Goal: Task Accomplishment & Management: Manage account settings

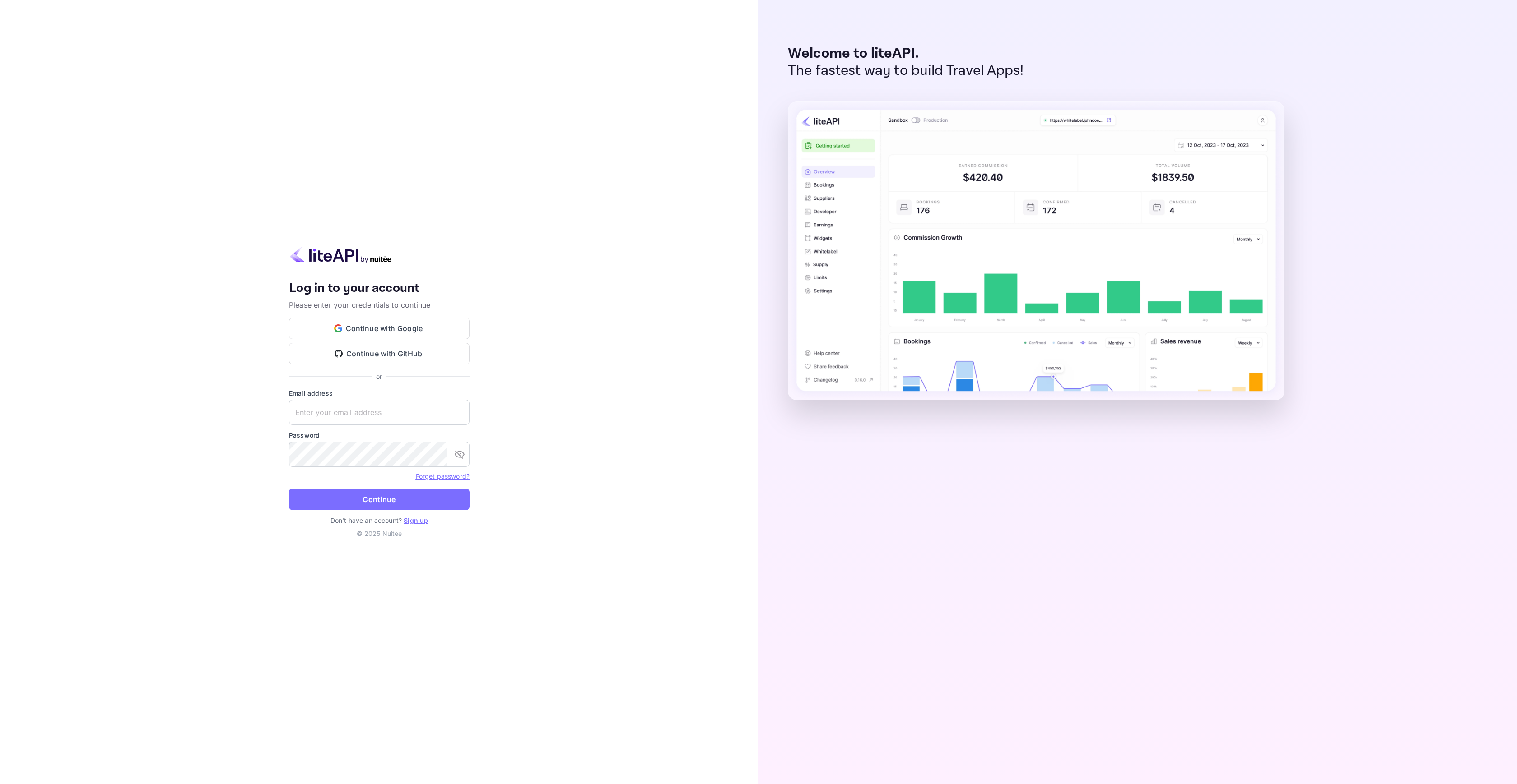
click at [395, 260] on div at bounding box center [379, 256] width 181 height 20
click at [406, 334] on button "Continue with Google" at bounding box center [379, 328] width 181 height 22
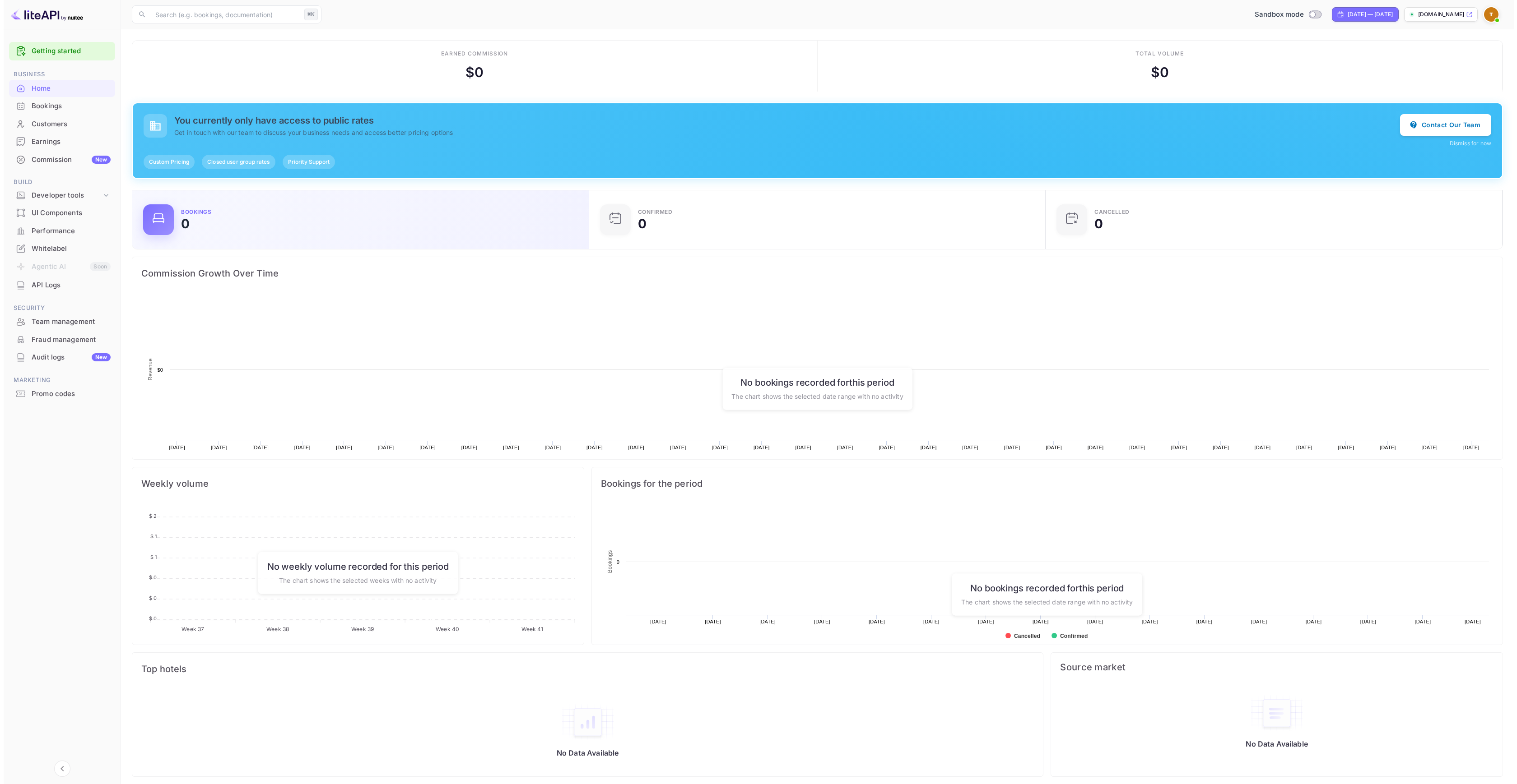
scroll to position [140, 445]
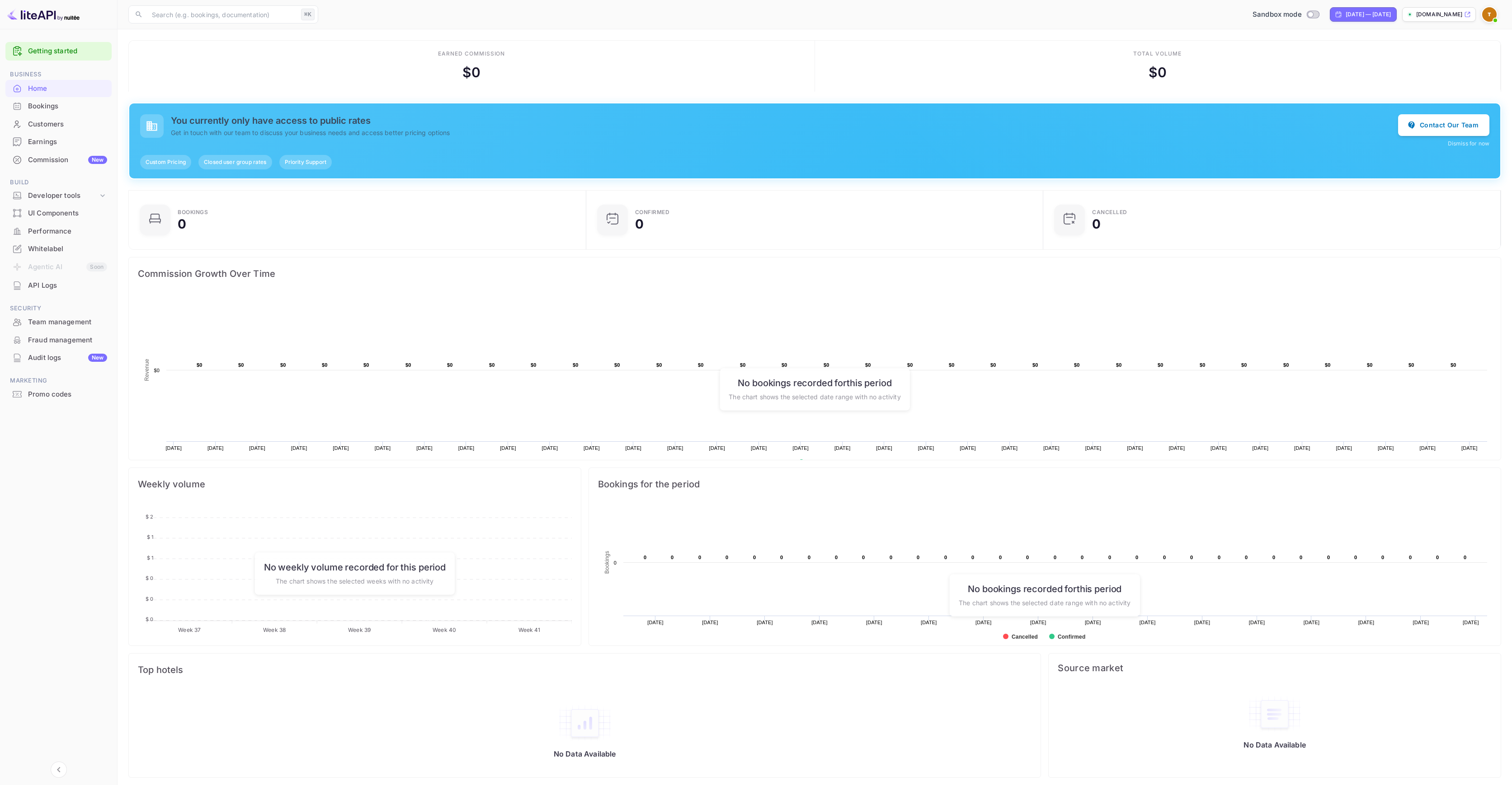
click at [60, 232] on div "Performance" at bounding box center [68, 232] width 79 height 11
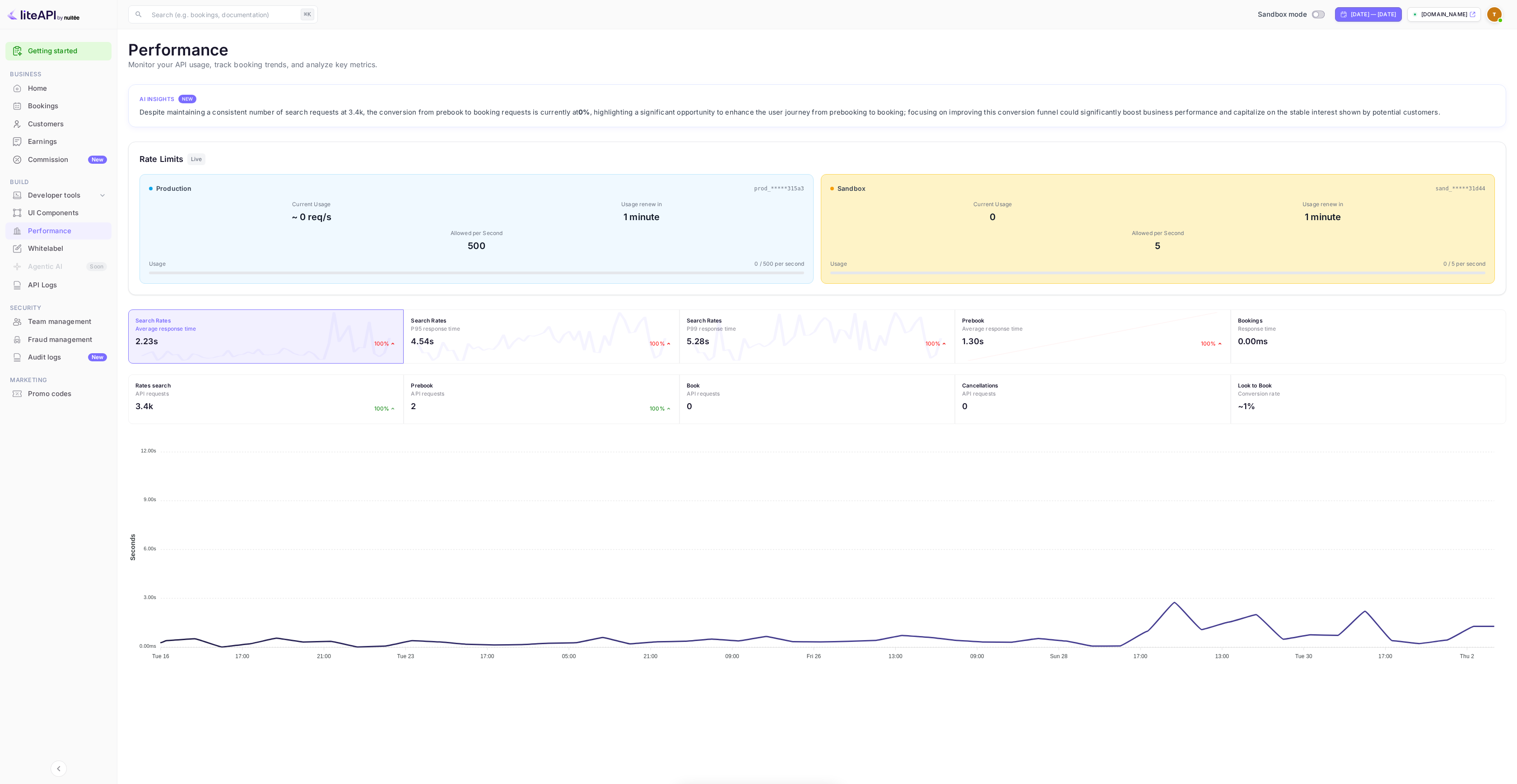
scroll to position [225, 1371]
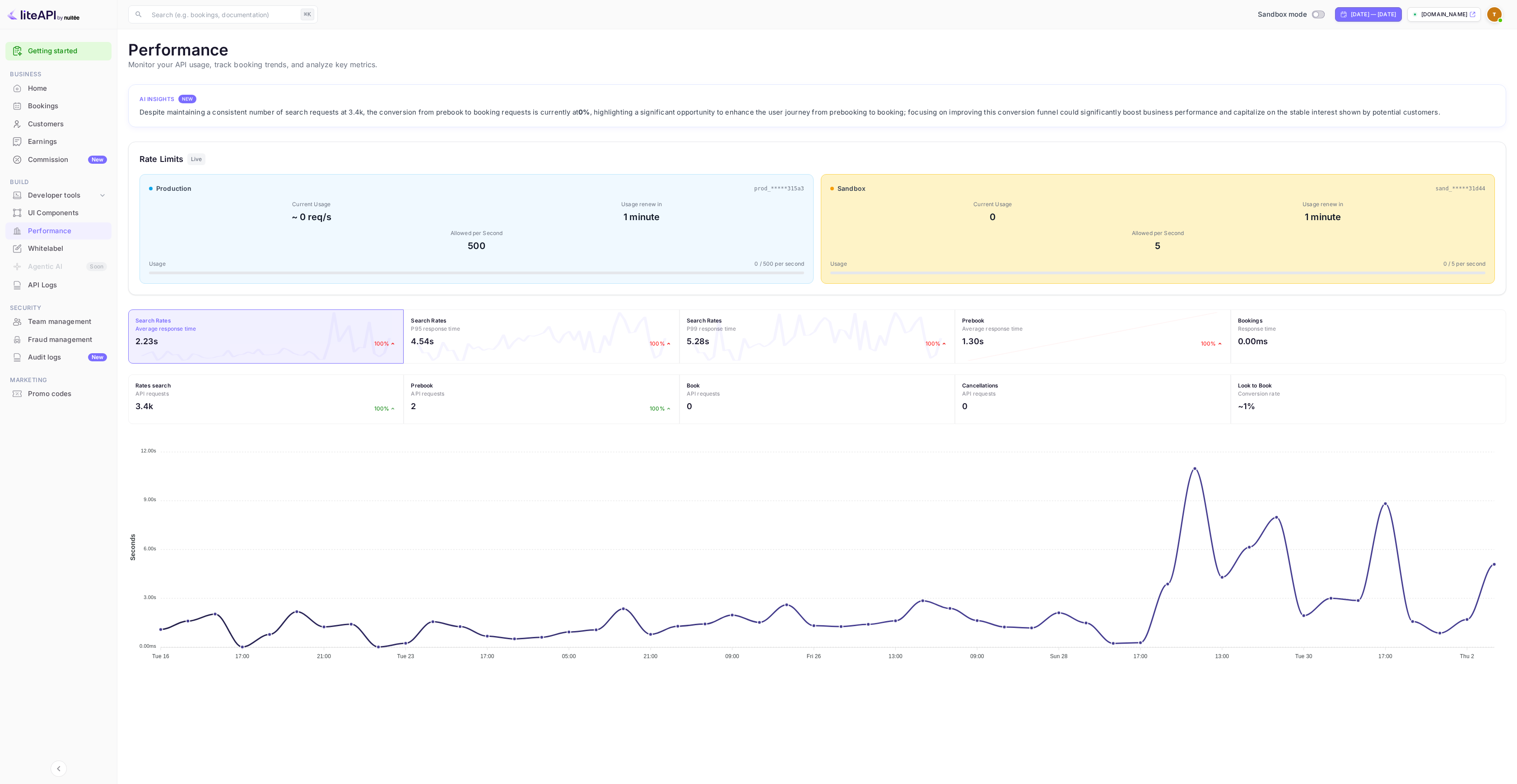
click at [59, 57] on div "Getting started" at bounding box center [58, 51] width 106 height 18
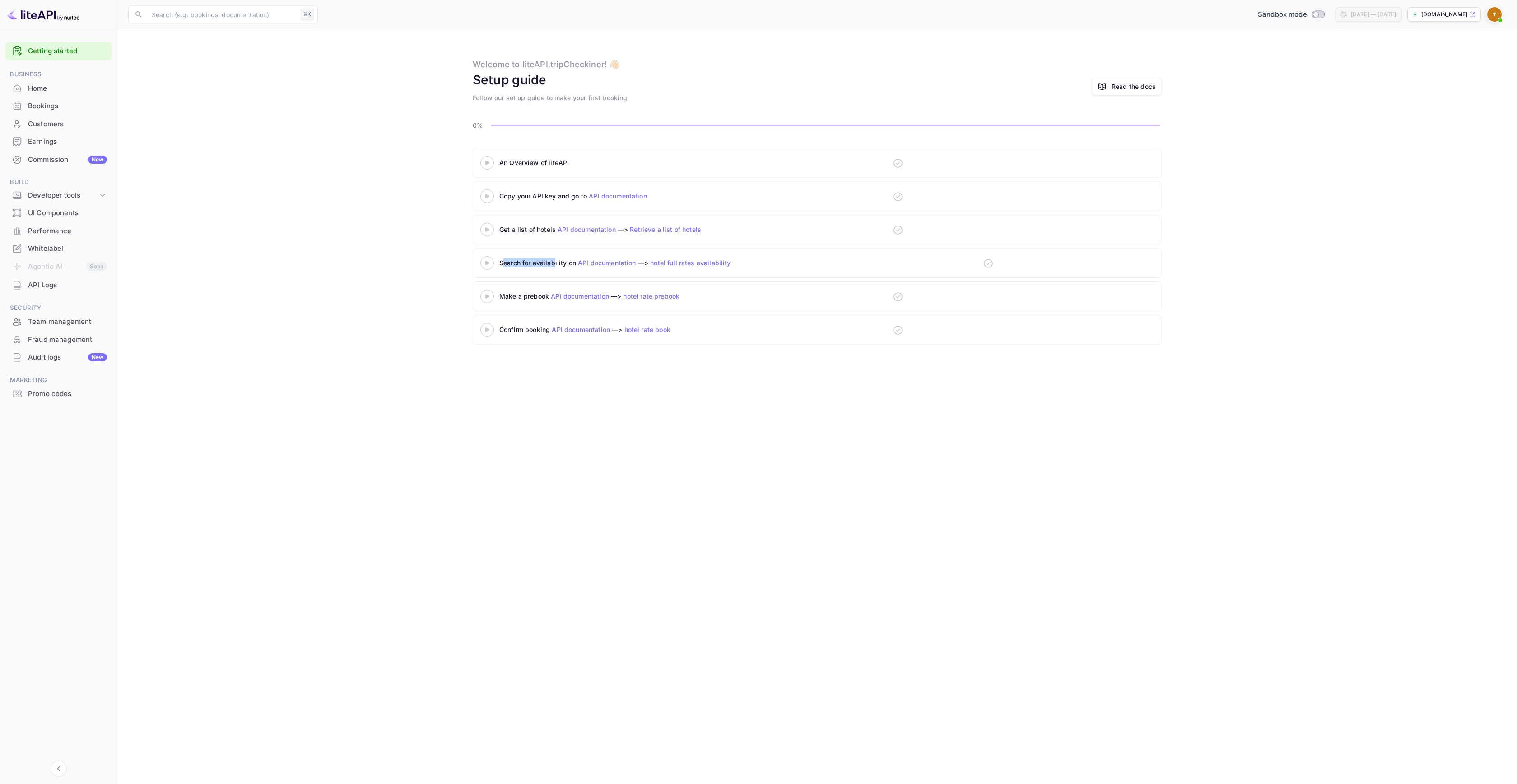
drag, startPoint x: 504, startPoint y: 263, endPoint x: 562, endPoint y: 265, distance: 58.0
click at [557, 265] on div "Search for availability on API documentation —> hotel full rates availability" at bounding box center [657, 263] width 316 height 9
click at [333, 187] on div "An Overview of liteAPI Copy your API key and go to API documentation Get a list…" at bounding box center [817, 248] width 1378 height 200
click at [63, 235] on div "Performance" at bounding box center [68, 231] width 79 height 11
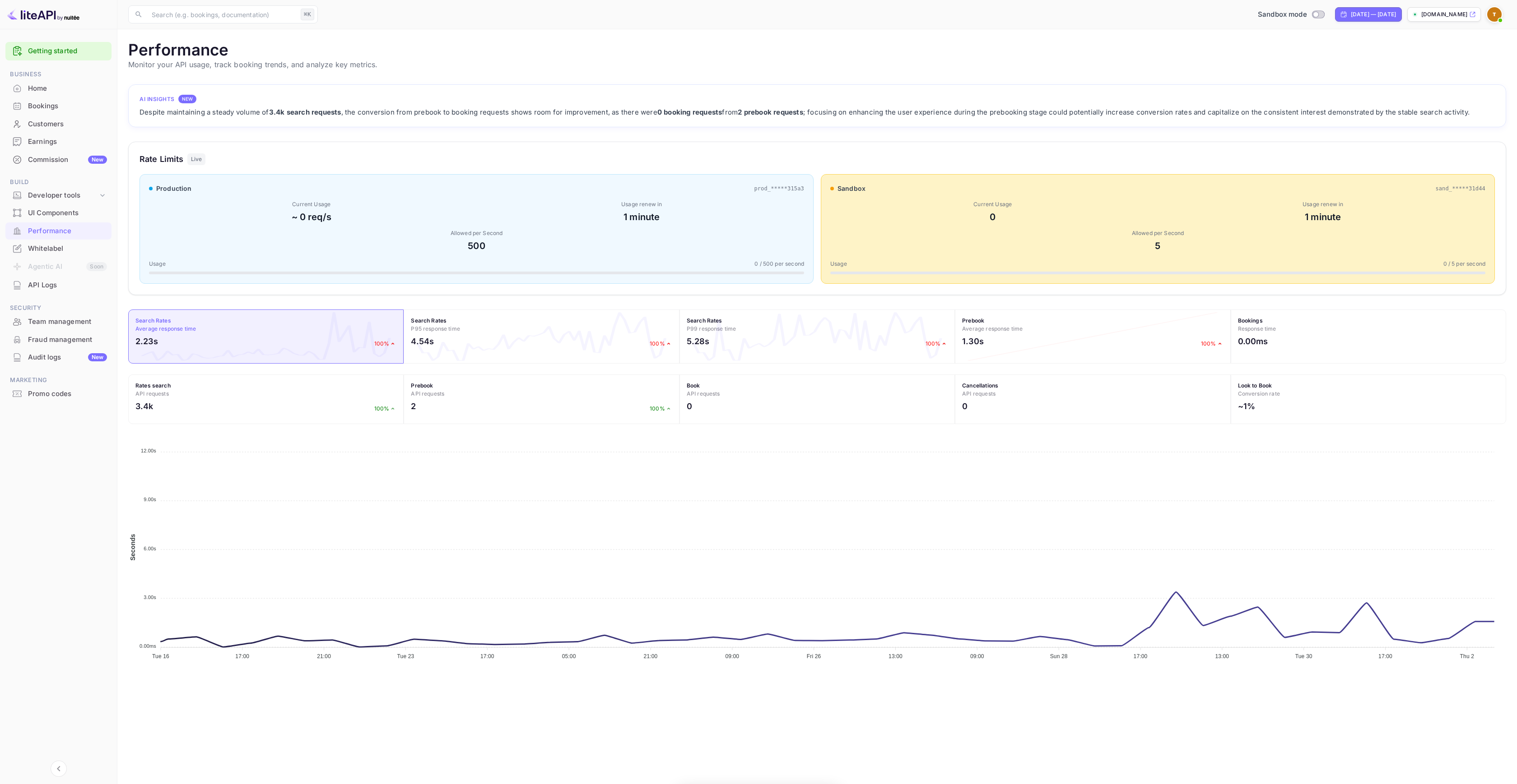
scroll to position [225, 1371]
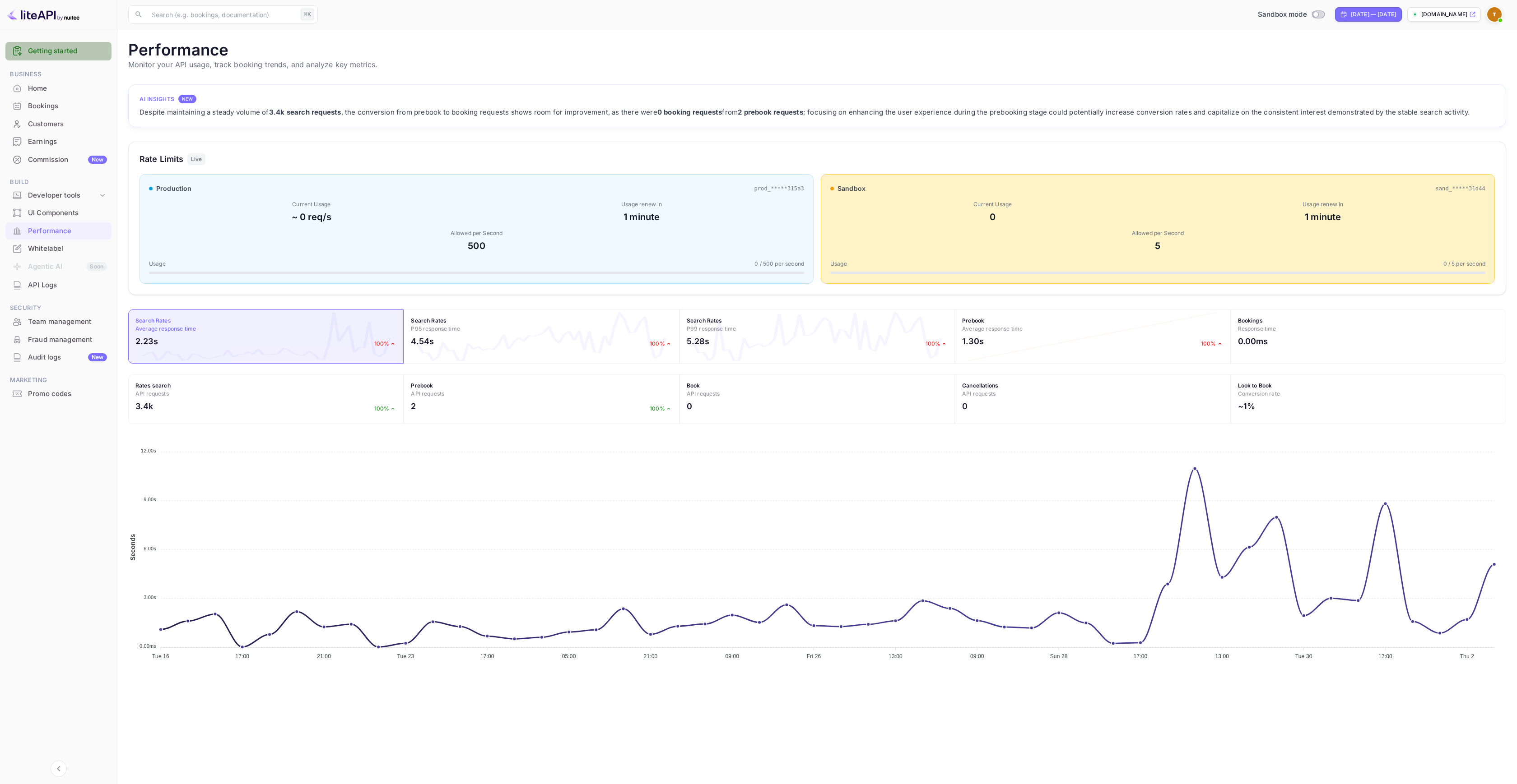
click at [55, 55] on link "Getting started" at bounding box center [68, 51] width 79 height 11
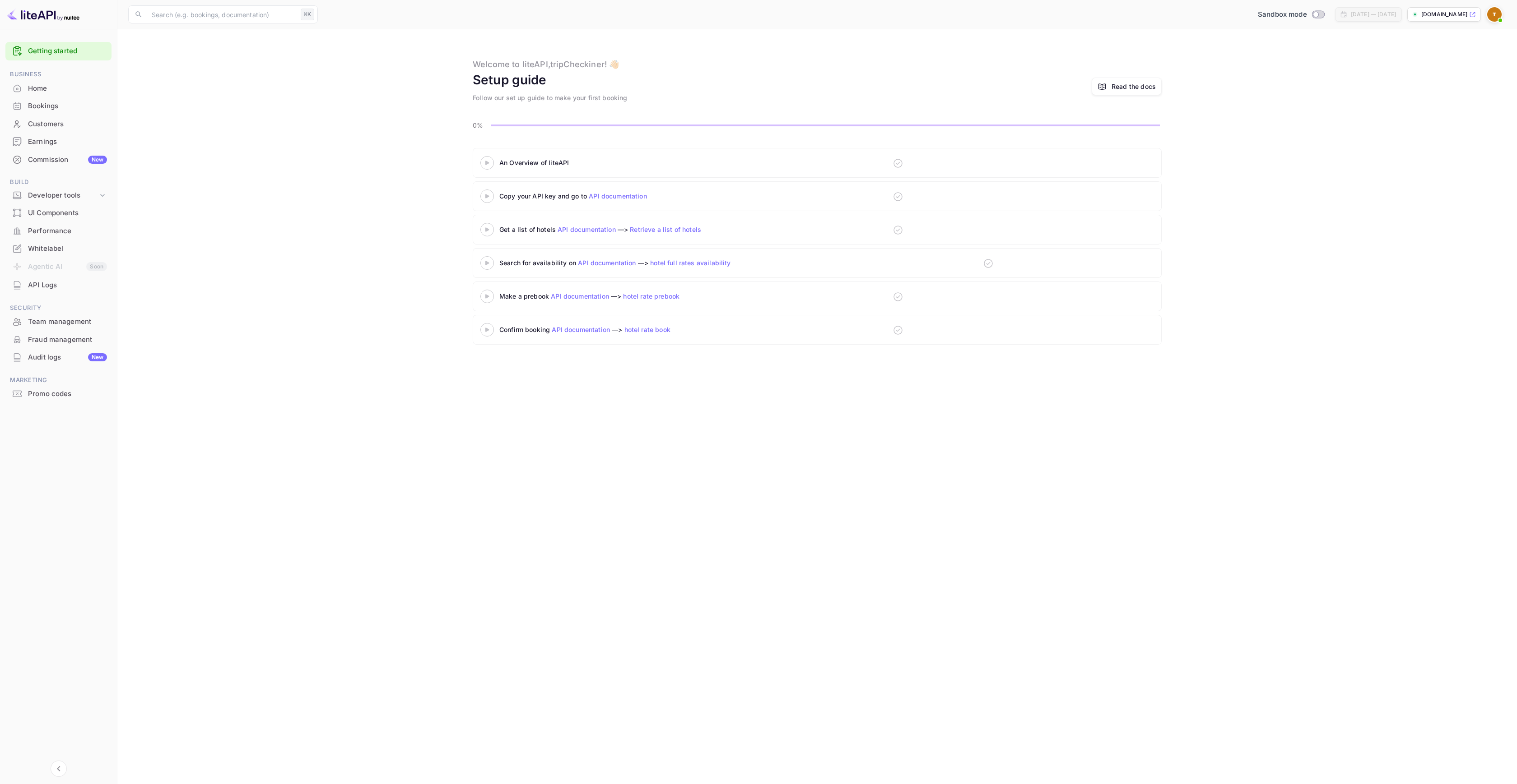
click at [495, 164] on icon at bounding box center [487, 163] width 32 height 5
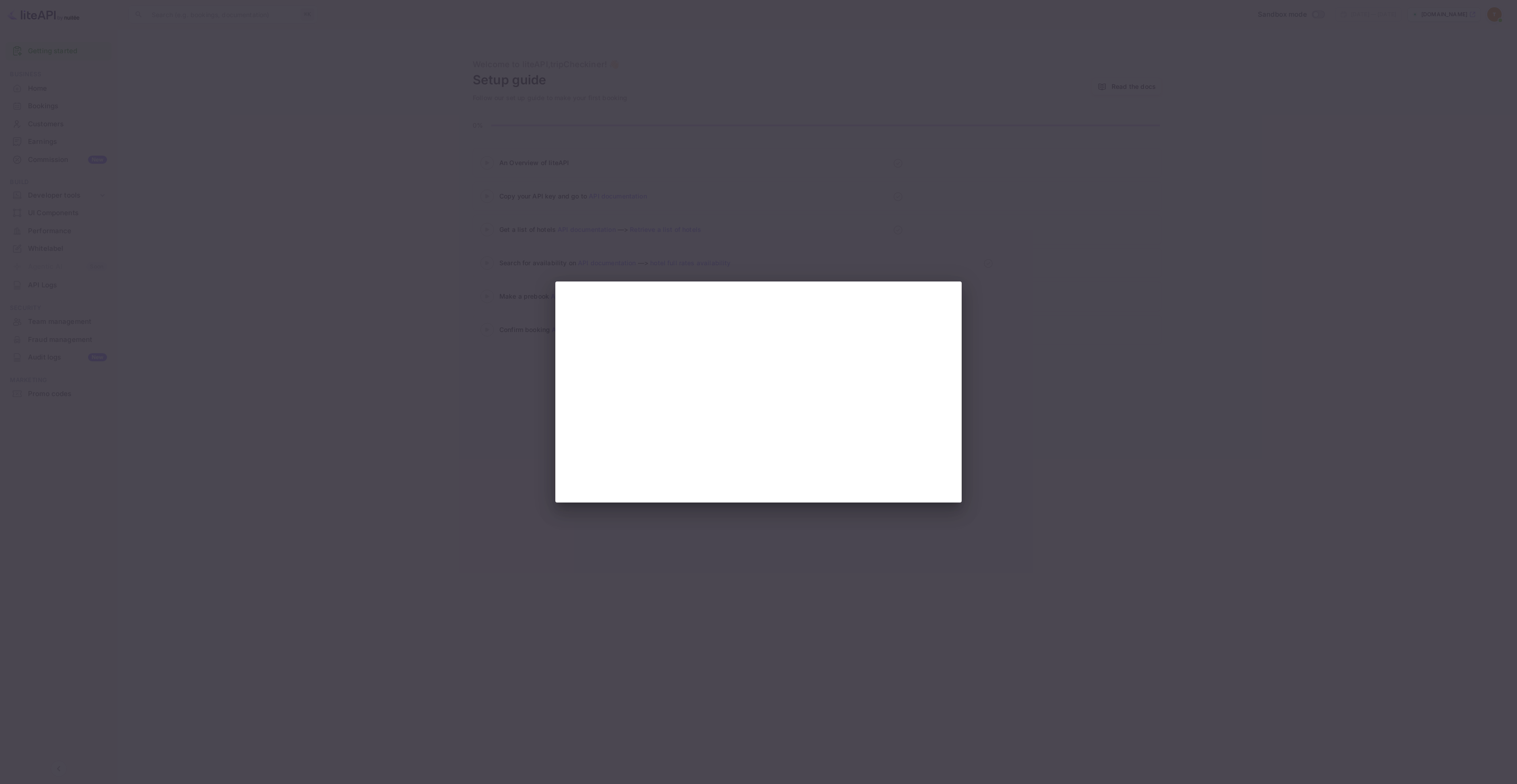
click at [930, 231] on div at bounding box center [758, 392] width 1517 height 784
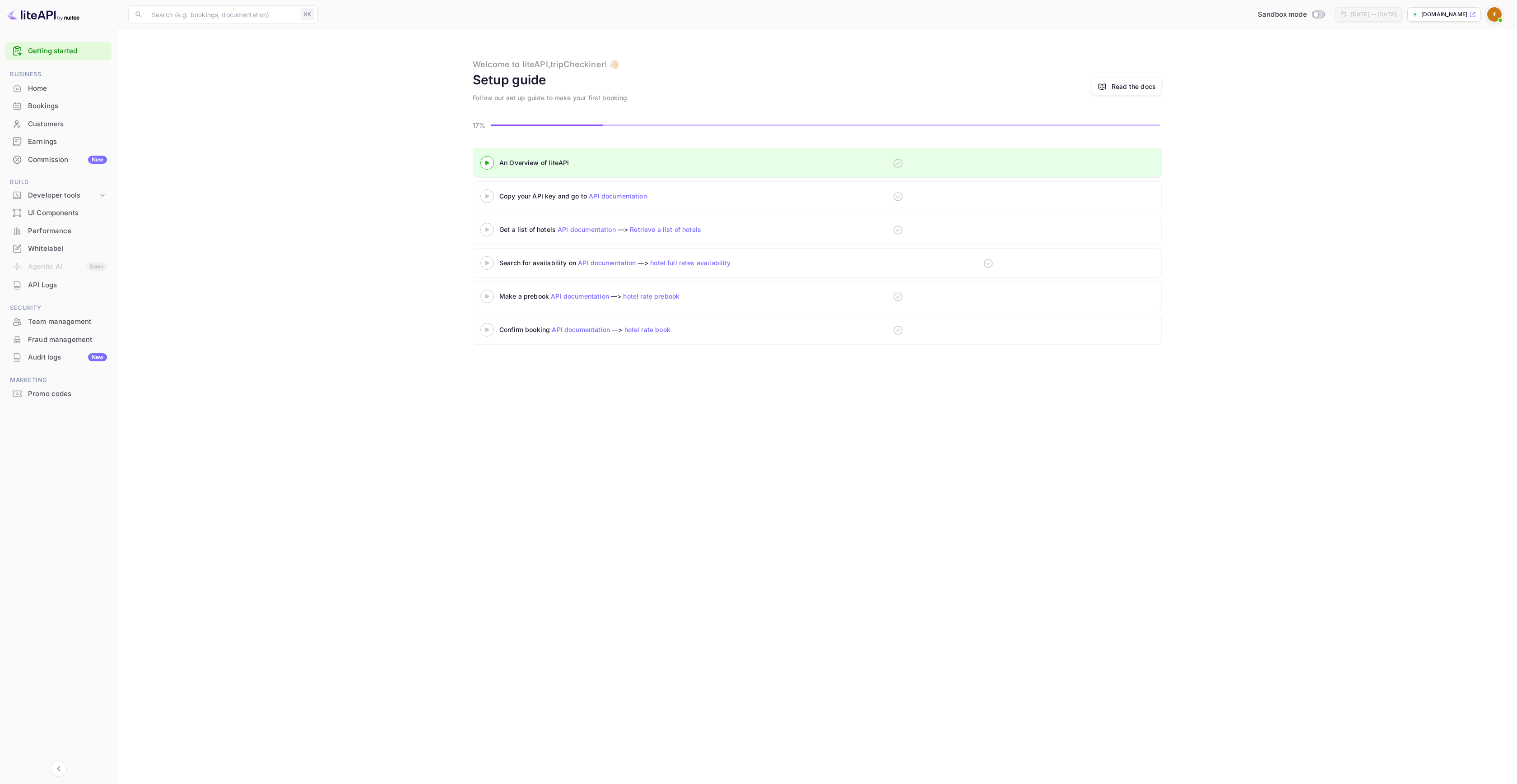
click at [793, 193] on div "Copy your API key and go to API documentation" at bounding box center [817, 196] width 689 height 30
click at [542, 200] on div "Copy your API key and go to API documentation" at bounding box center [612, 196] width 226 height 9
click at [485, 197] on icon at bounding box center [487, 197] width 32 height 5
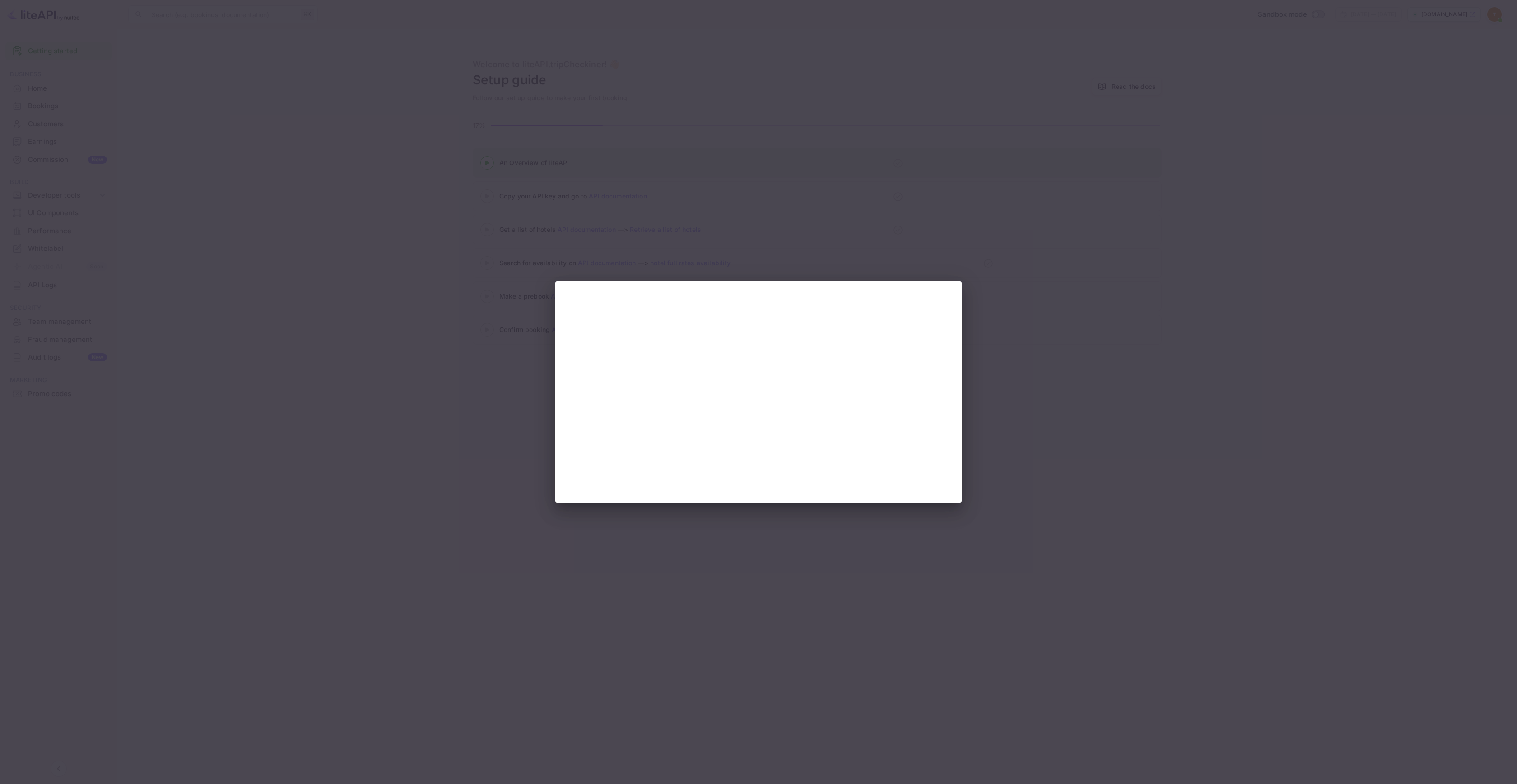
click at [453, 254] on div at bounding box center [758, 392] width 1517 height 784
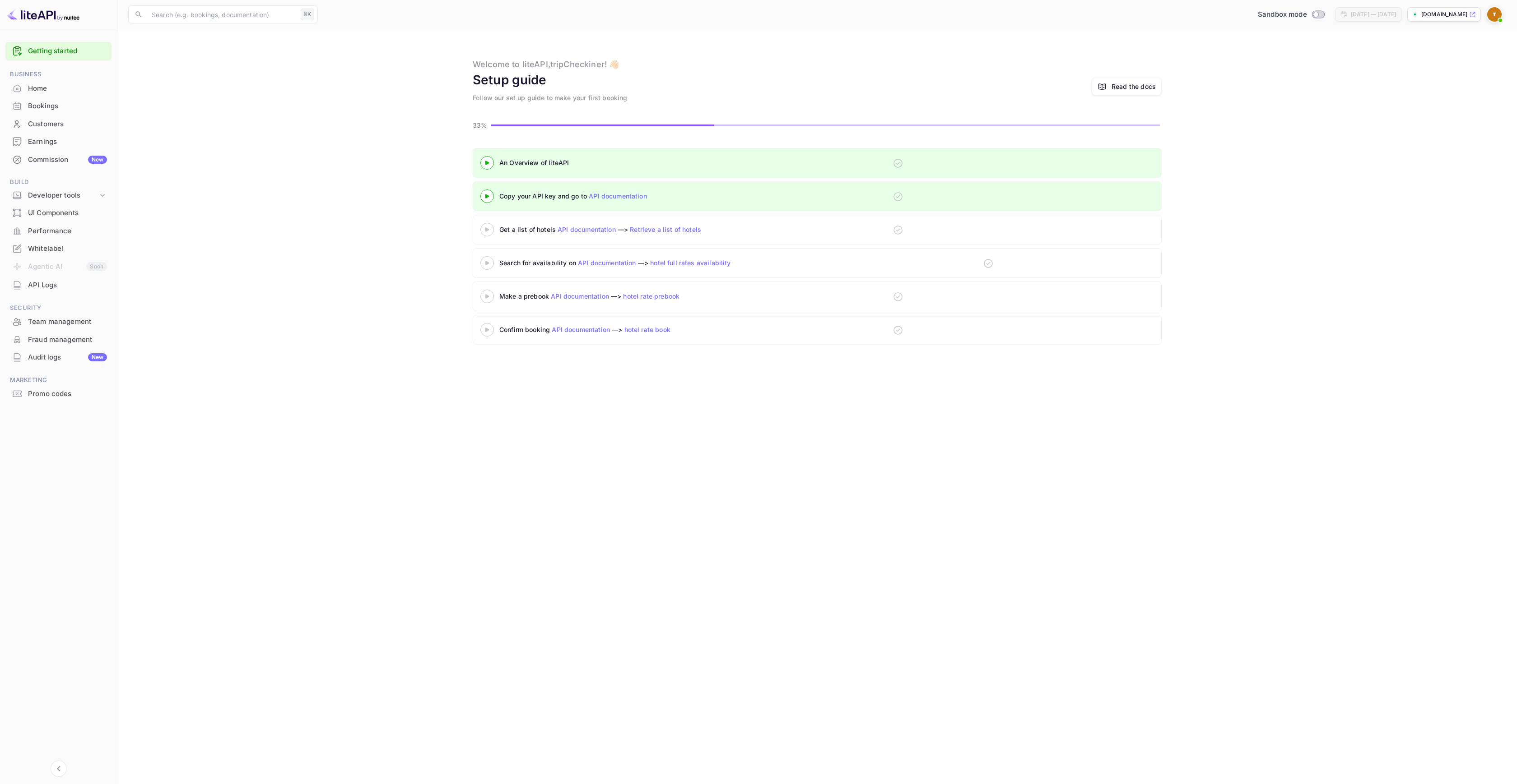
click at [488, 230] on 3 at bounding box center [487, 229] width 4 height 4
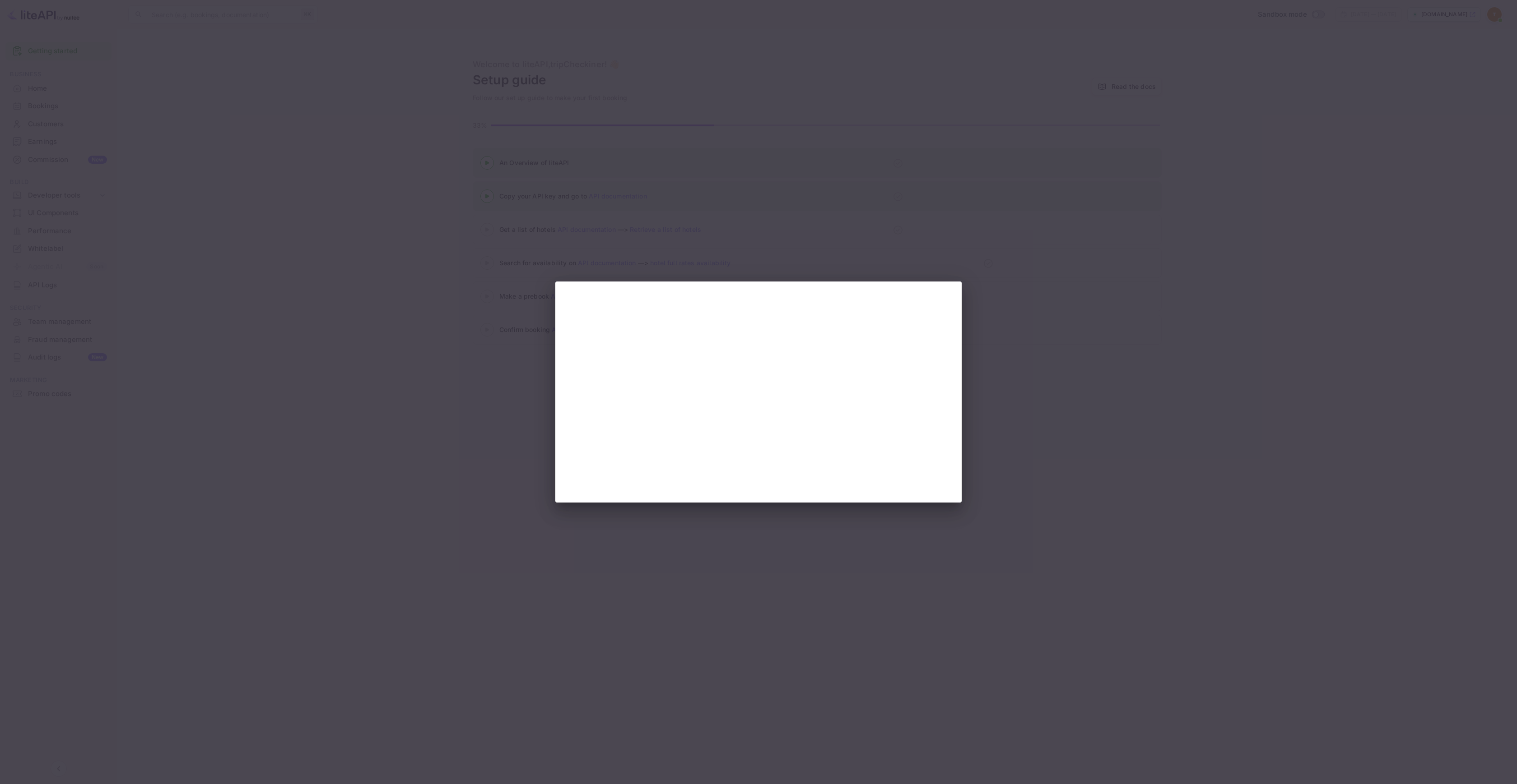
click at [442, 265] on div at bounding box center [758, 392] width 1517 height 784
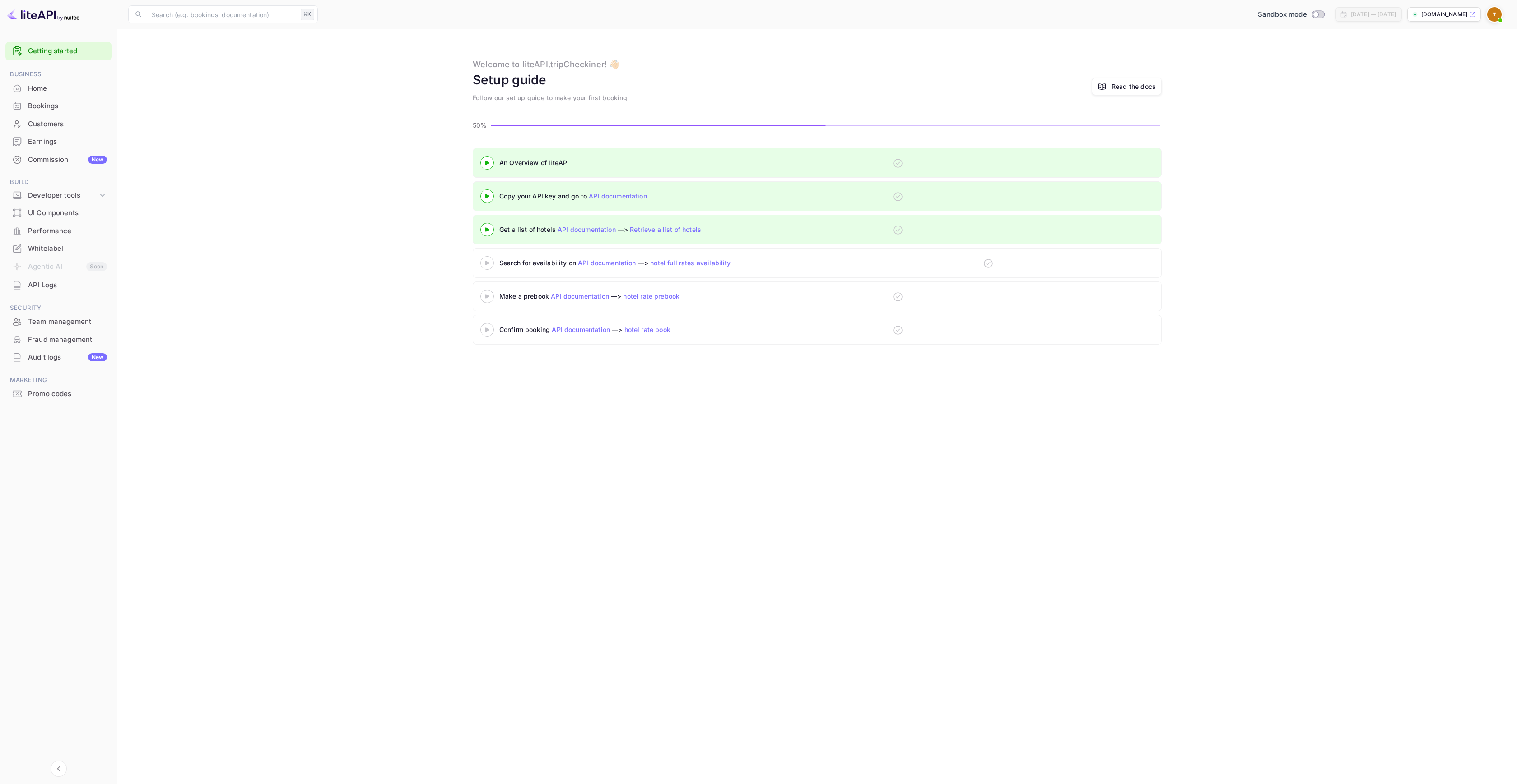
click at [899, 162] on icon at bounding box center [897, 163] width 9 height 9
click at [488, 264] on icon at bounding box center [487, 263] width 32 height 5
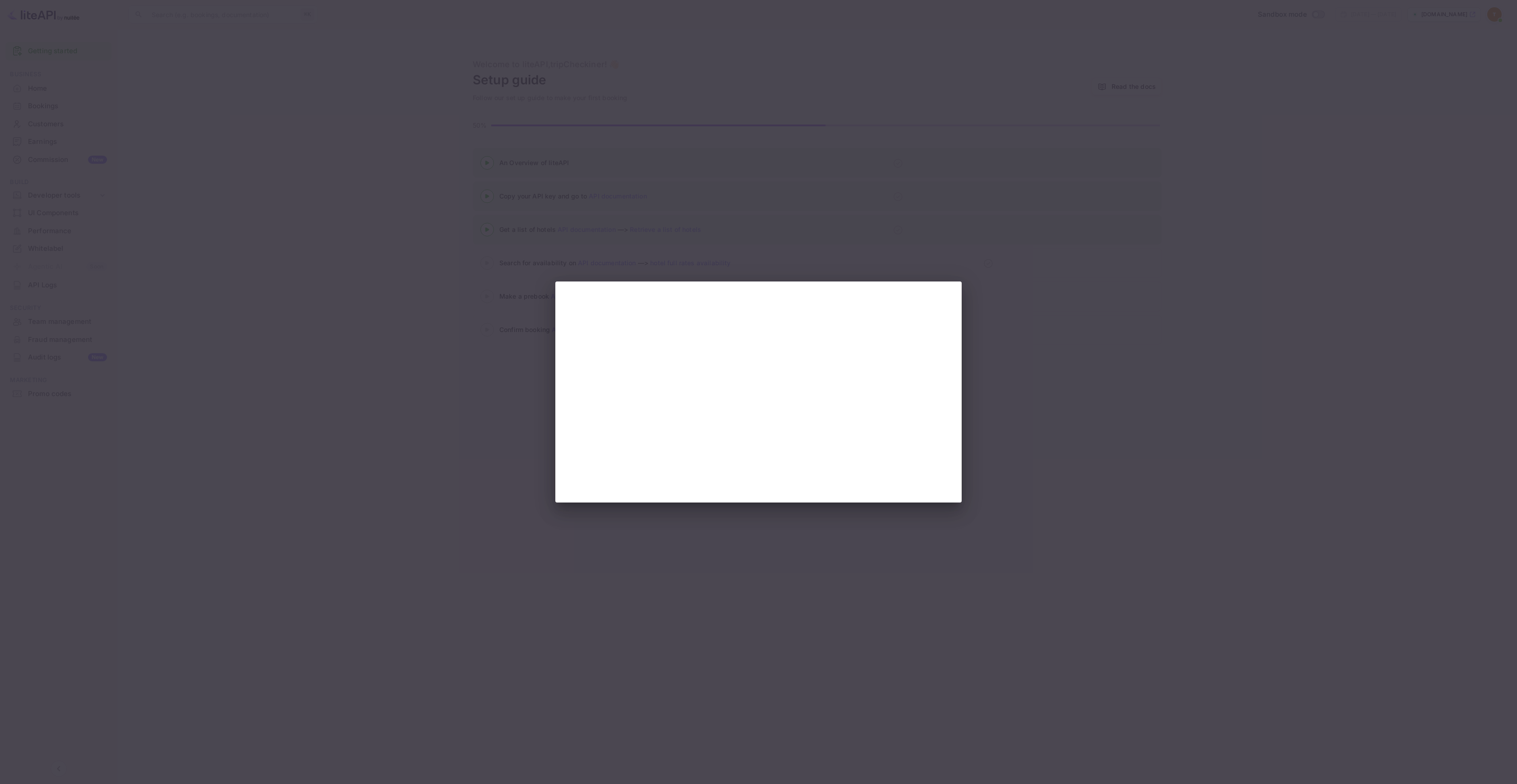
click at [453, 274] on div at bounding box center [758, 392] width 1517 height 784
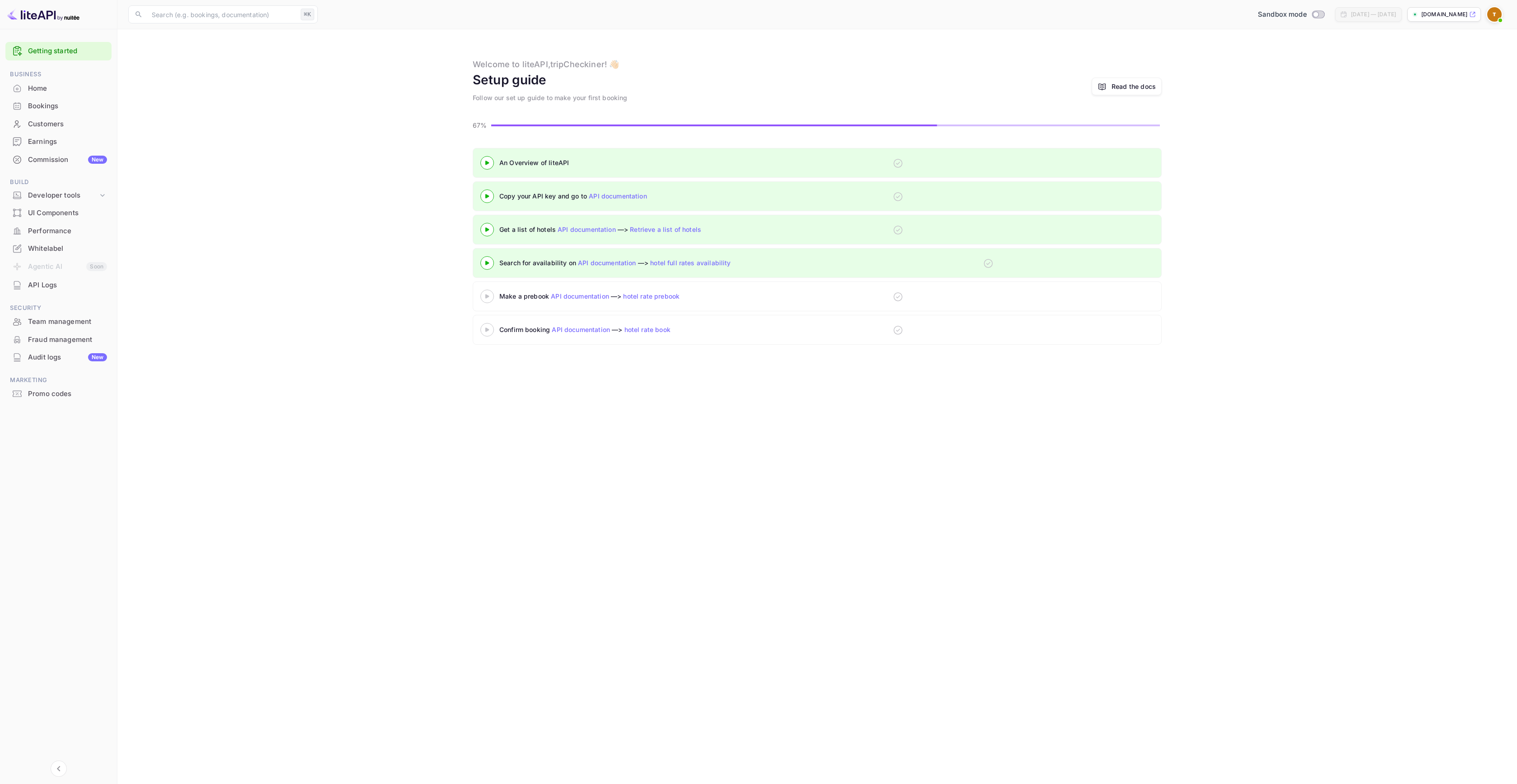
click at [488, 291] on div at bounding box center [487, 296] width 32 height 11
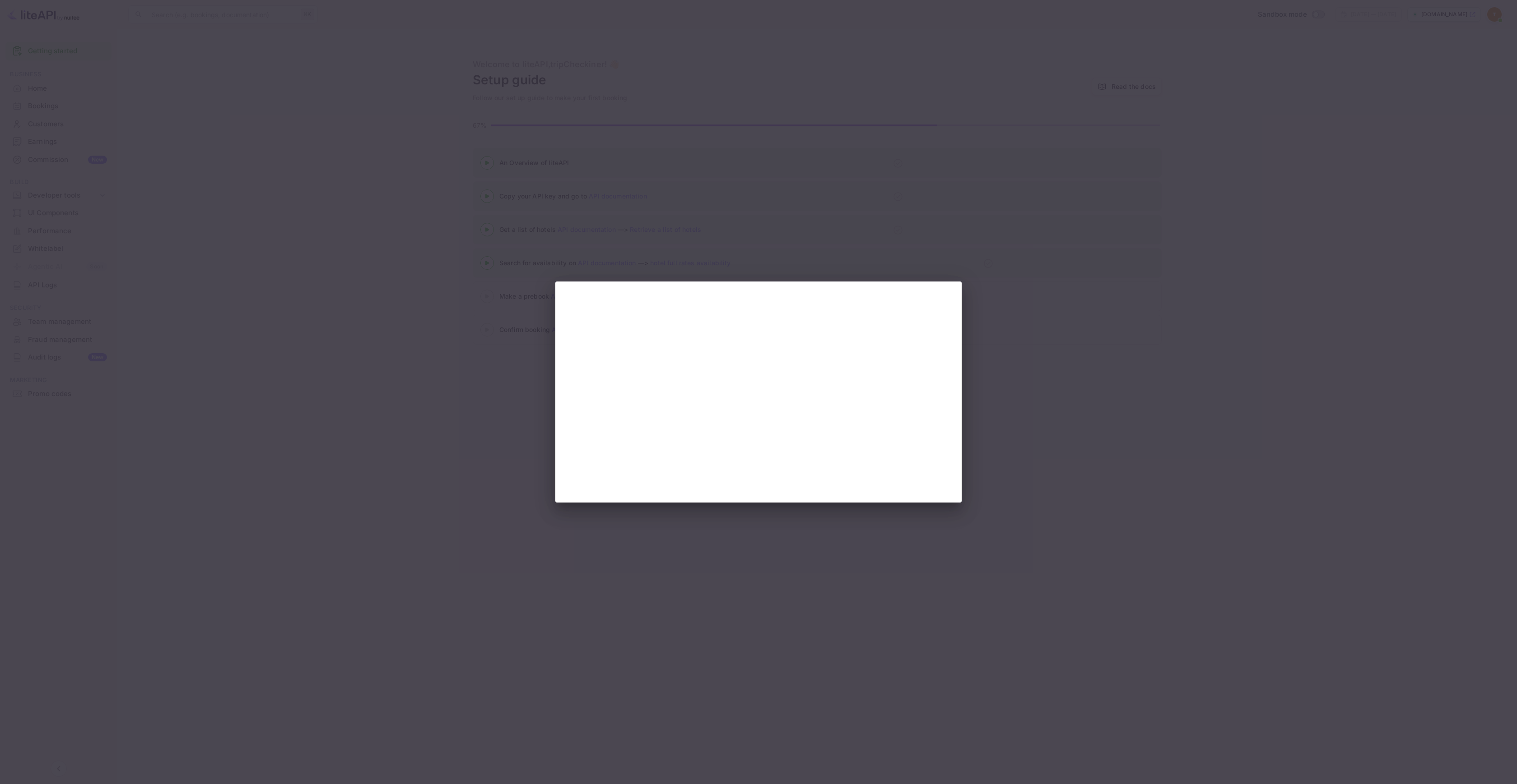
click at [446, 305] on div at bounding box center [758, 392] width 1517 height 784
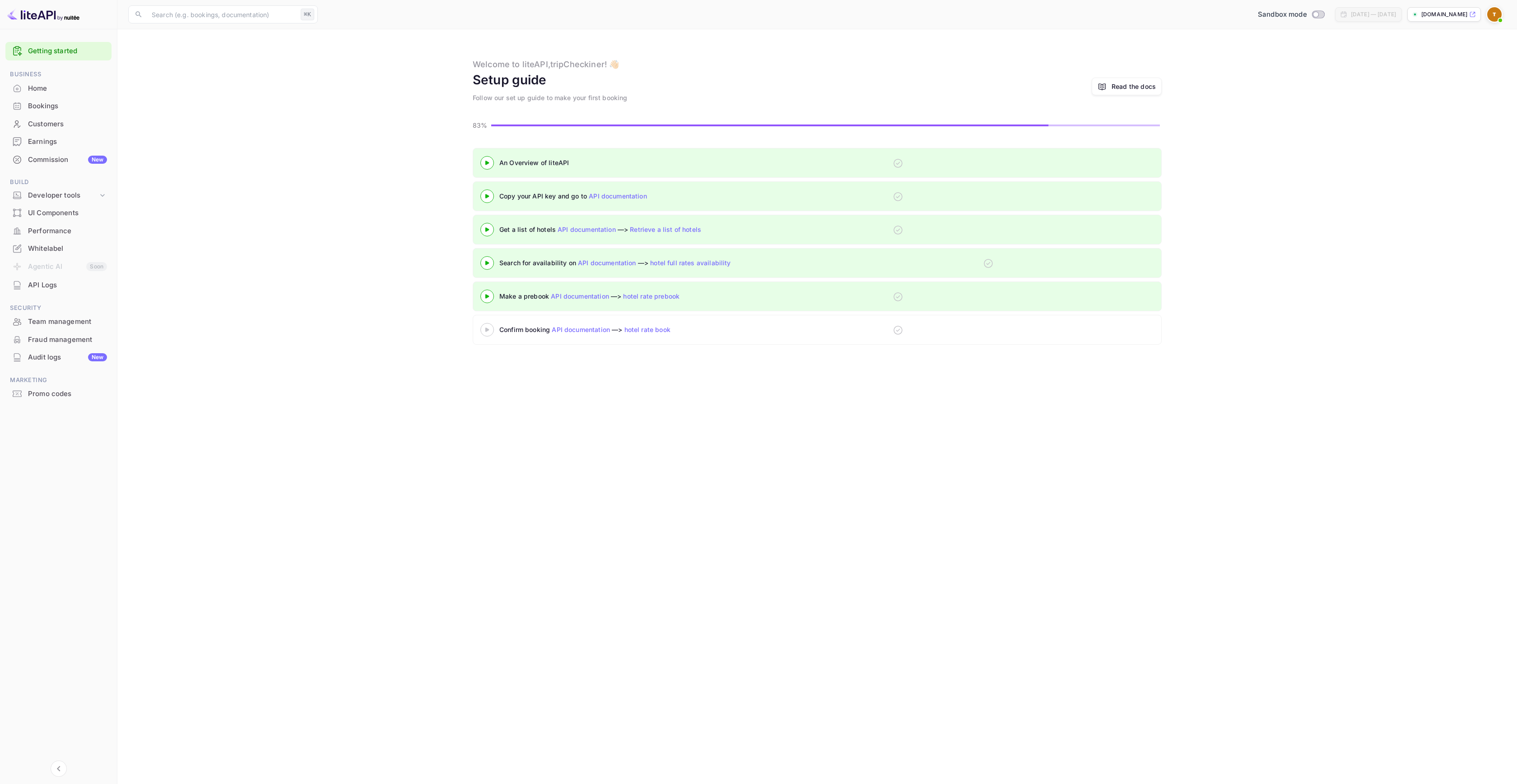
click at [493, 330] on icon at bounding box center [487, 330] width 32 height 5
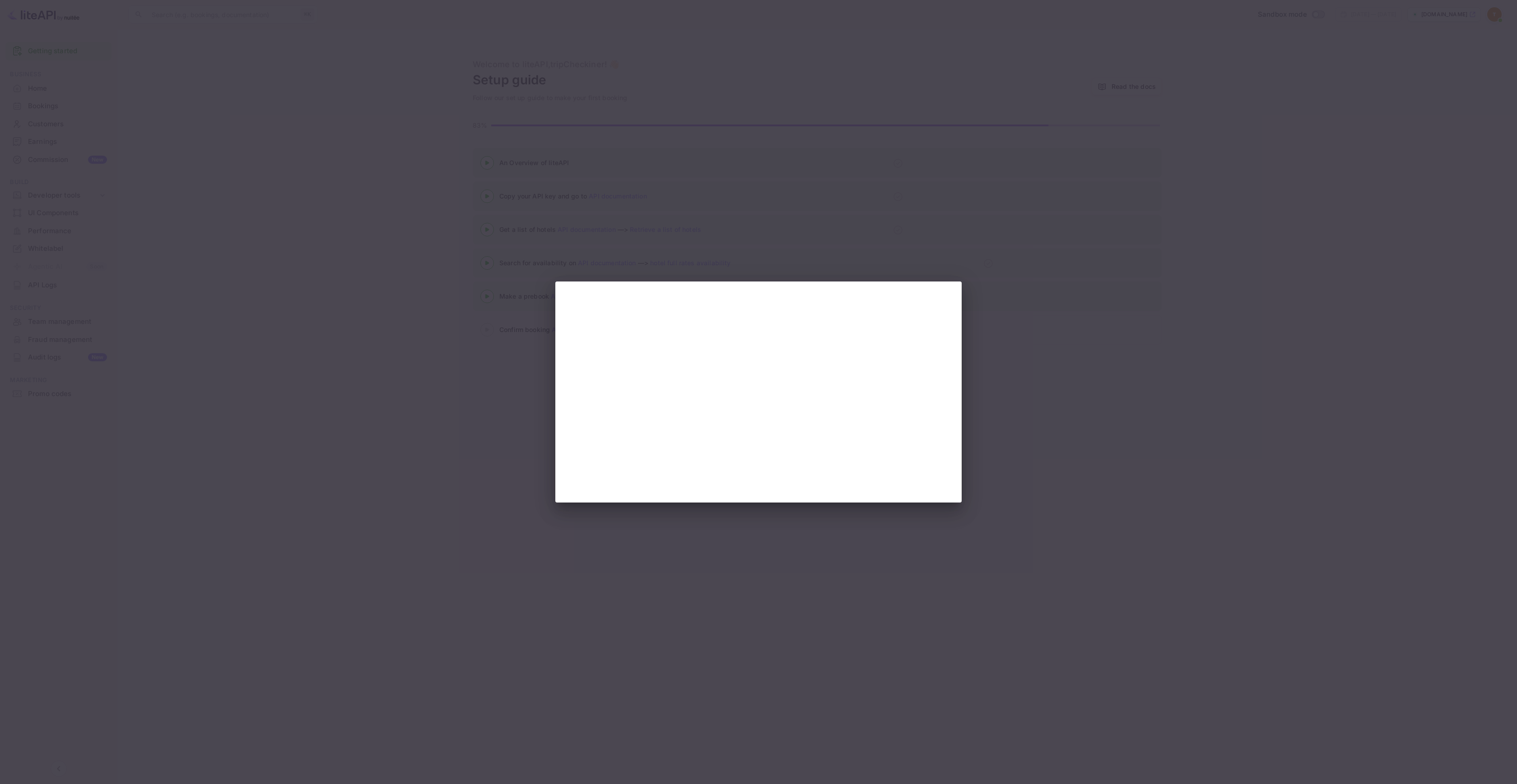
click at [427, 324] on div at bounding box center [758, 392] width 1517 height 784
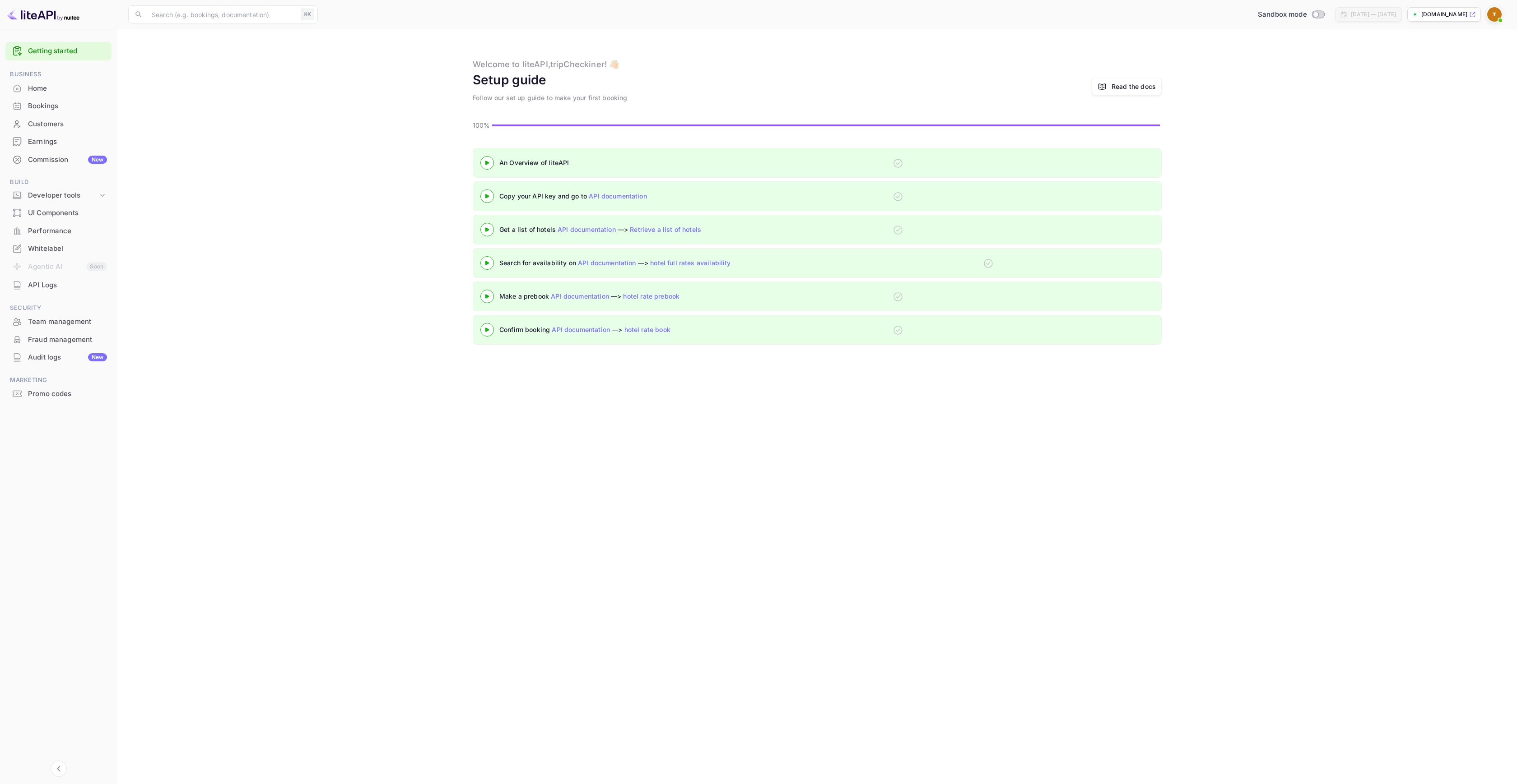
click at [896, 164] on icon at bounding box center [897, 163] width 9 height 9
drag, startPoint x: 468, startPoint y: 99, endPoint x: 652, endPoint y: 101, distance: 184.0
click at [630, 101] on div "Welcome to liteAPI, tripCheckiner ! 👋🏻 Setup guide Follow our set up guide to m…" at bounding box center [817, 80] width 1378 height 44
click at [657, 101] on div "Setup guide Follow our set up guide to make your first booking Read the docs" at bounding box center [817, 87] width 689 height 32
click at [1131, 88] on div "Read the docs" at bounding box center [1134, 87] width 44 height 9
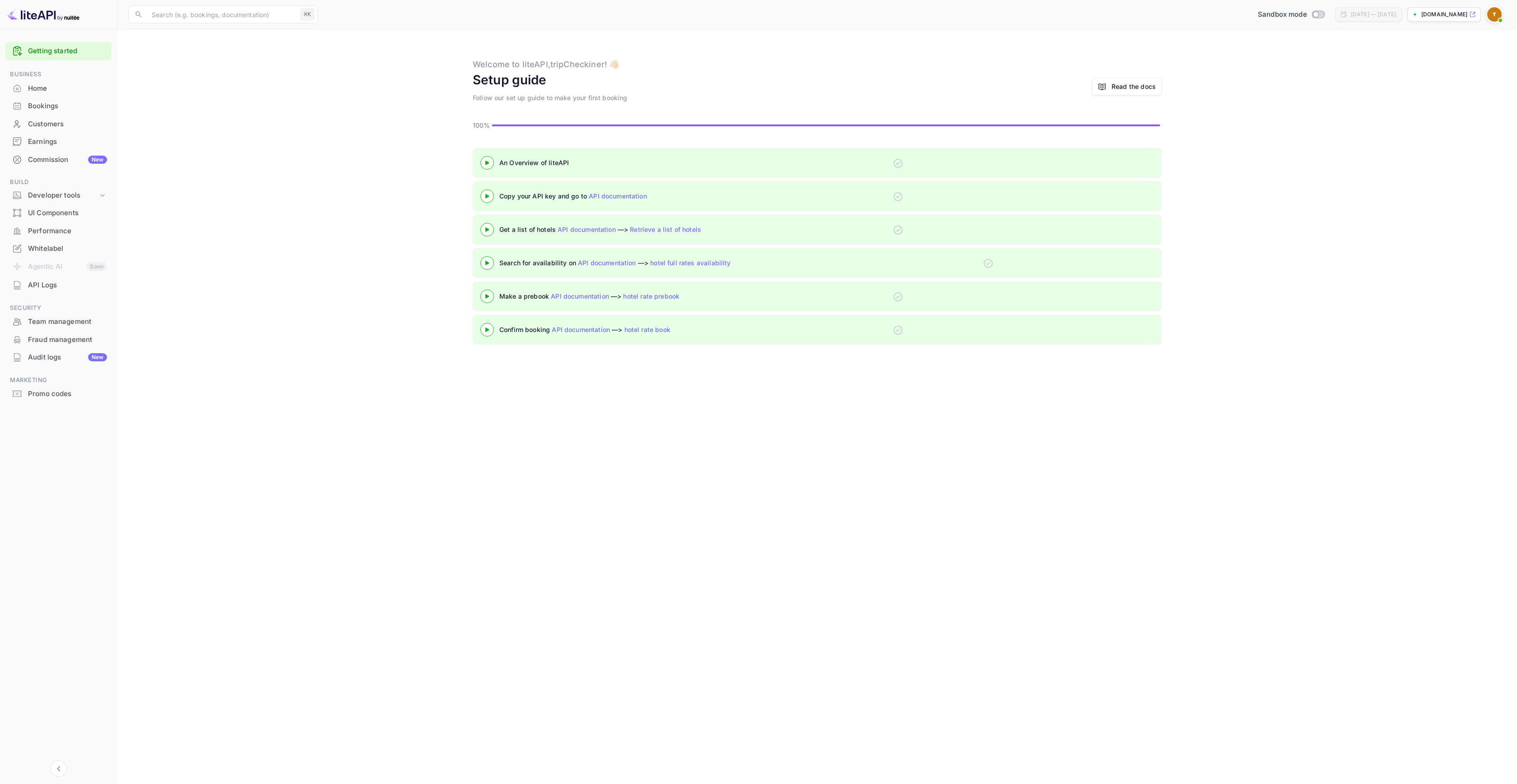
click at [39, 88] on div "Home" at bounding box center [68, 89] width 79 height 11
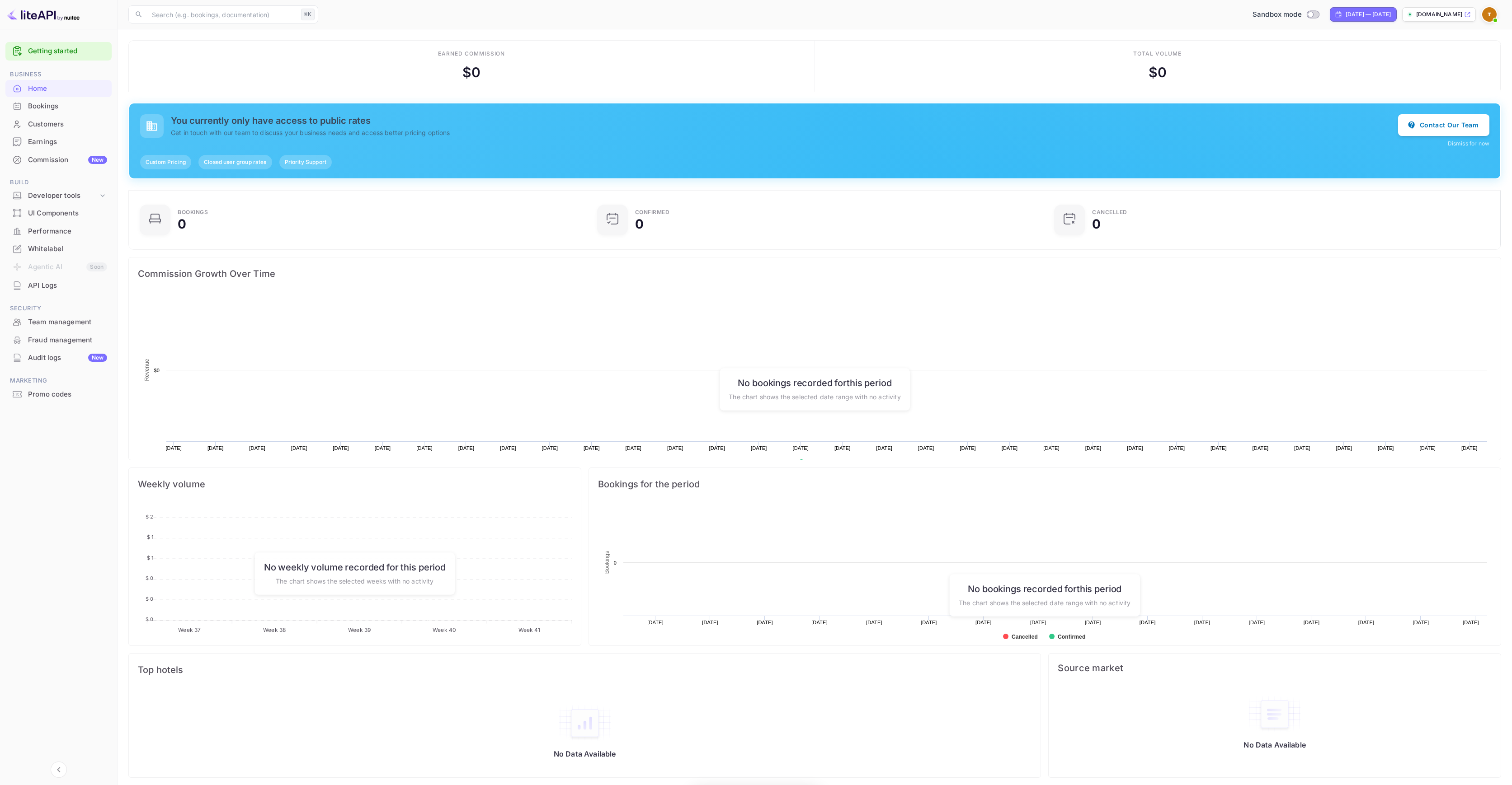
scroll to position [140, 445]
click at [34, 110] on div "Bookings" at bounding box center [68, 107] width 79 height 11
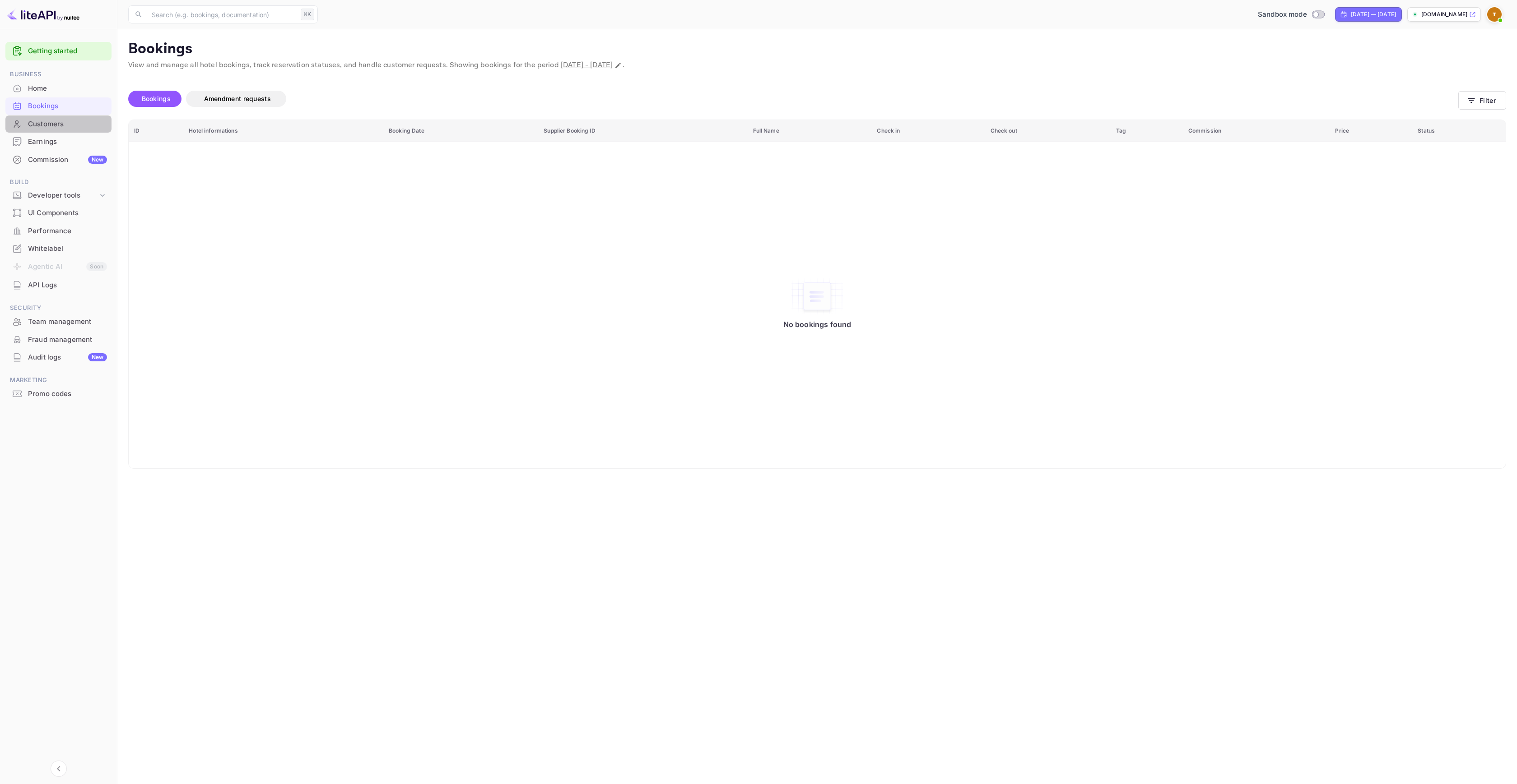
click at [64, 127] on div "Customers" at bounding box center [68, 124] width 79 height 11
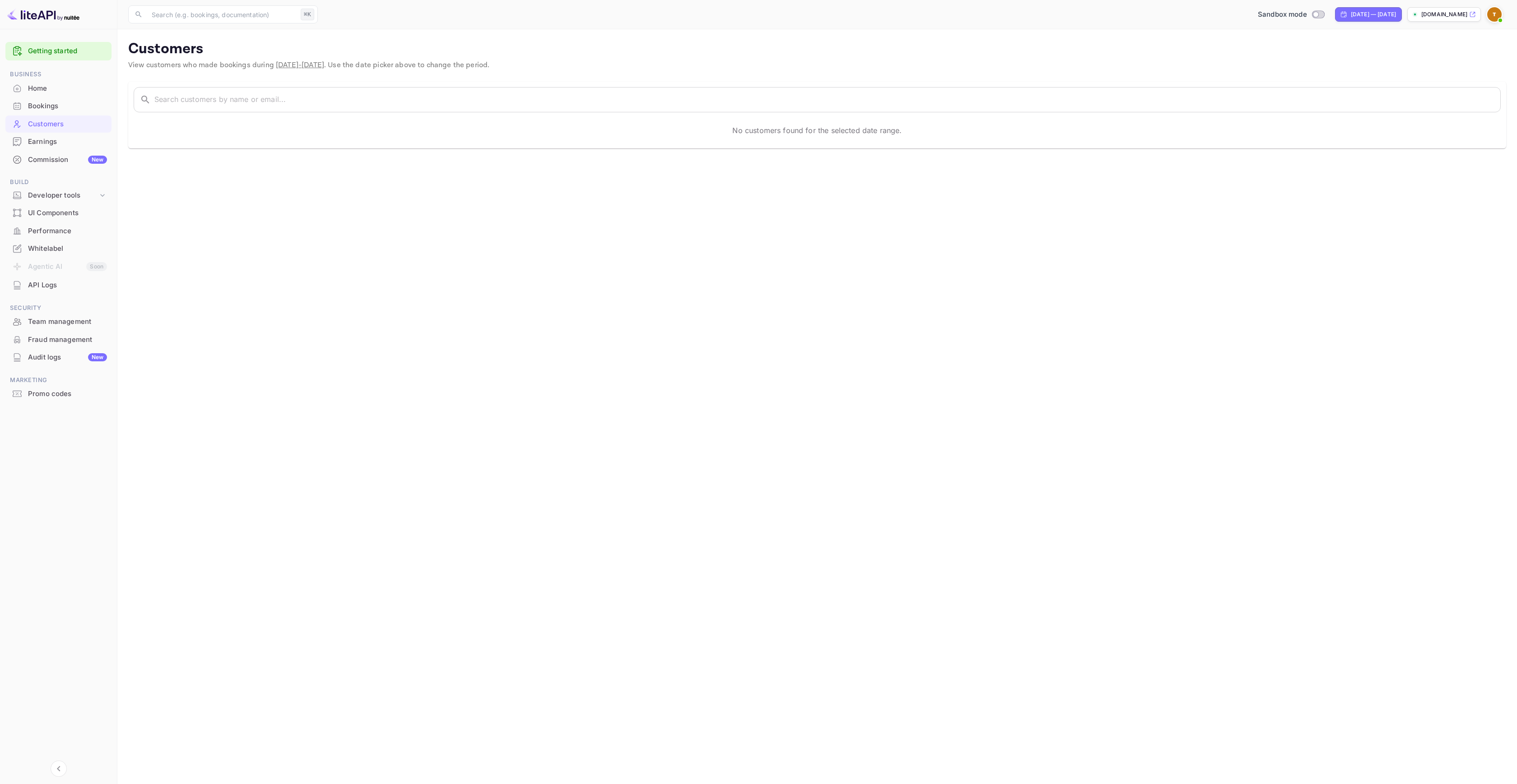
click at [51, 146] on div "Earnings" at bounding box center [68, 142] width 79 height 11
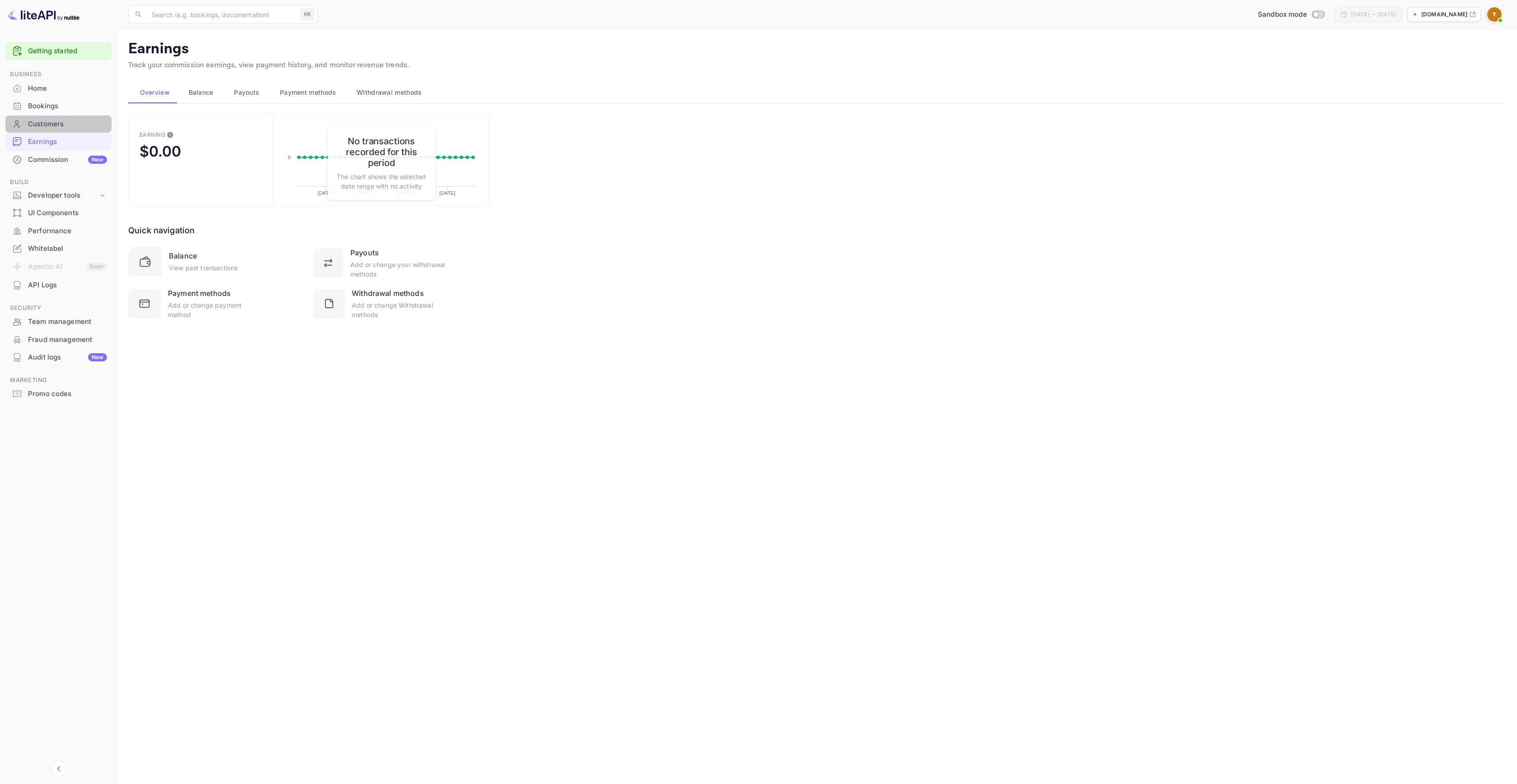
click at [45, 122] on div "Customers" at bounding box center [68, 124] width 79 height 11
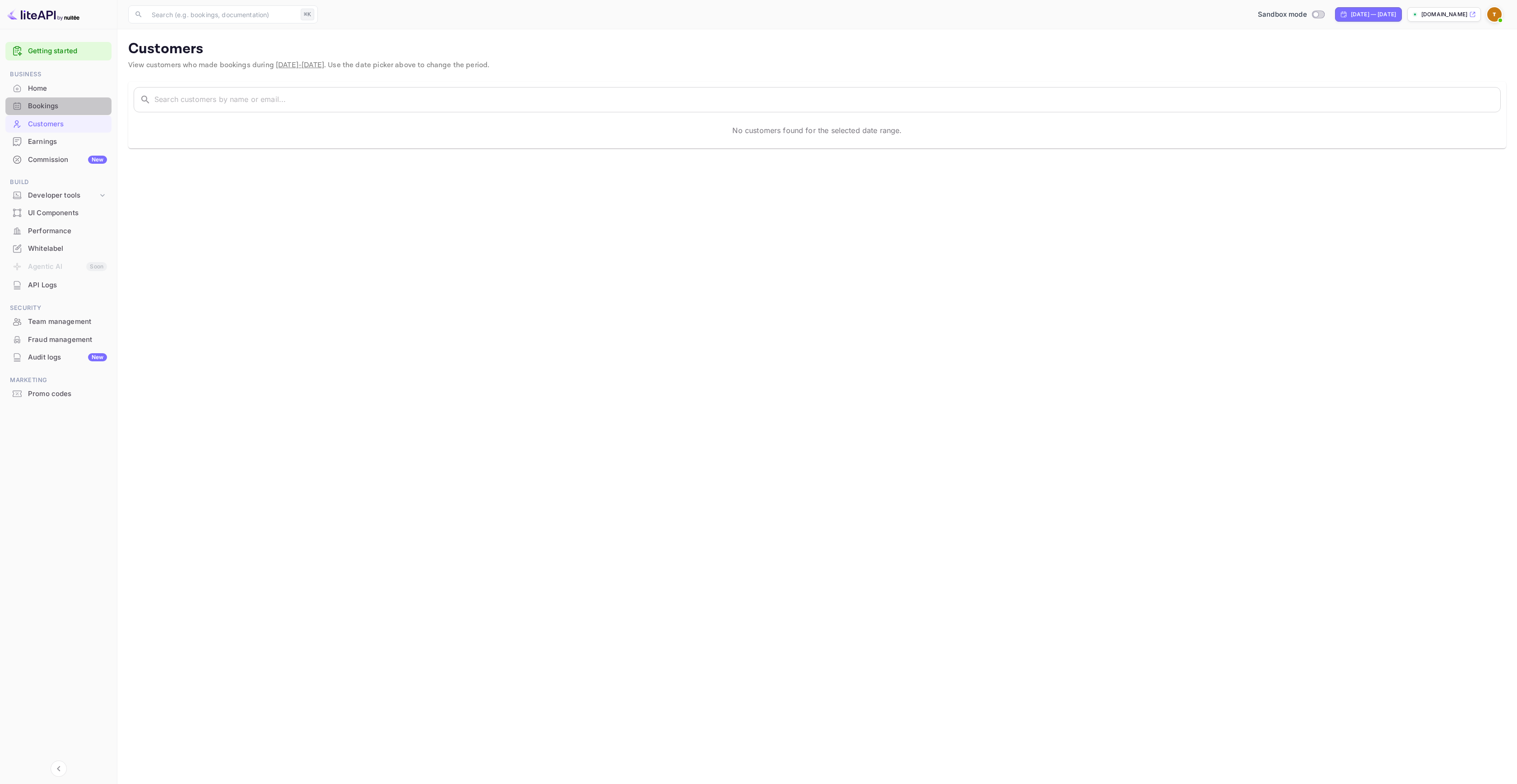
click at [49, 102] on div "Bookings" at bounding box center [68, 107] width 79 height 11
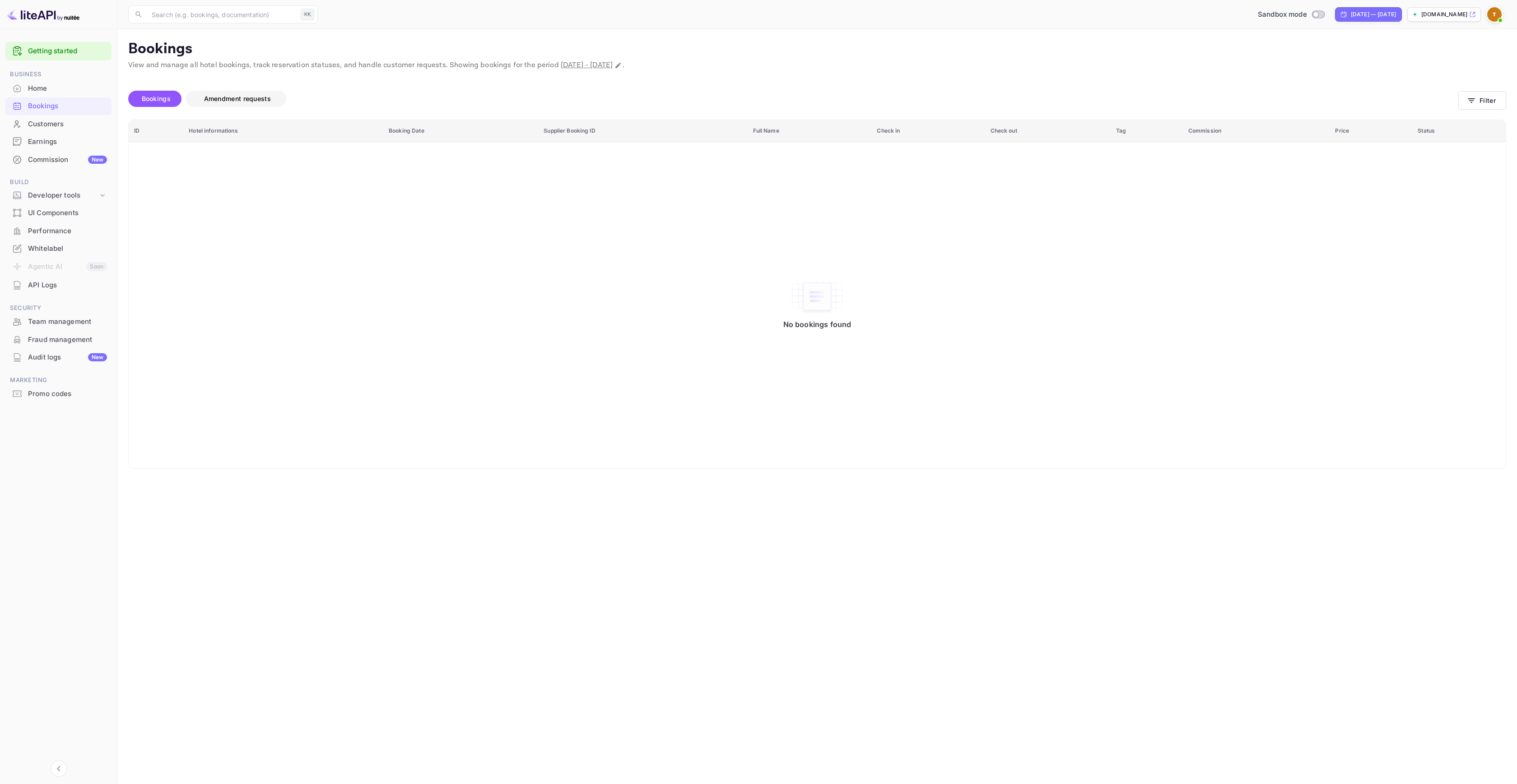
click at [234, 104] on span "Amendment requests" at bounding box center [237, 99] width 85 height 11
click at [61, 286] on div "API Logs" at bounding box center [68, 285] width 79 height 11
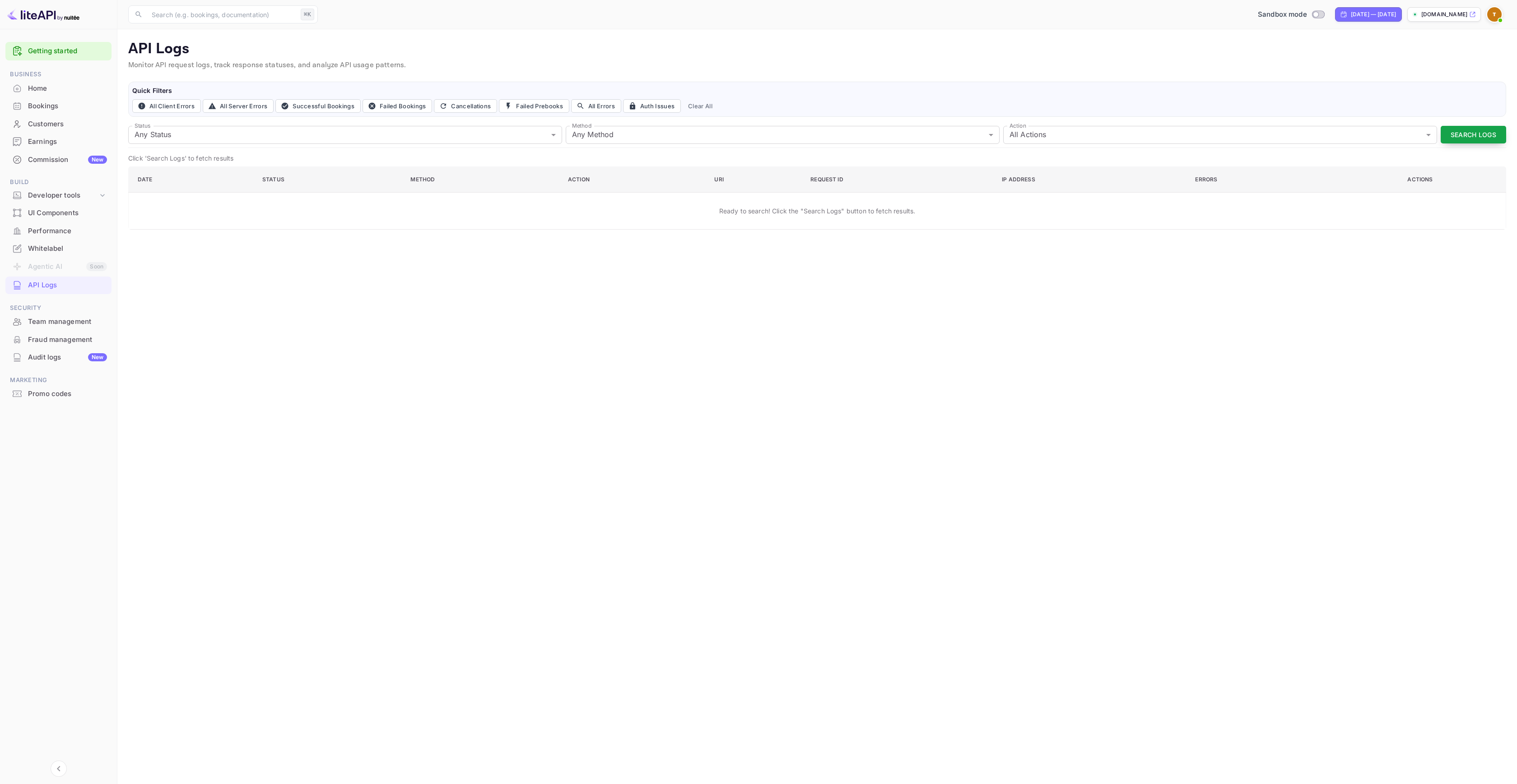
click at [1440, 140] on button "Search Logs" at bounding box center [1473, 135] width 65 height 18
click at [55, 359] on div "Audit logs New" at bounding box center [68, 358] width 79 height 11
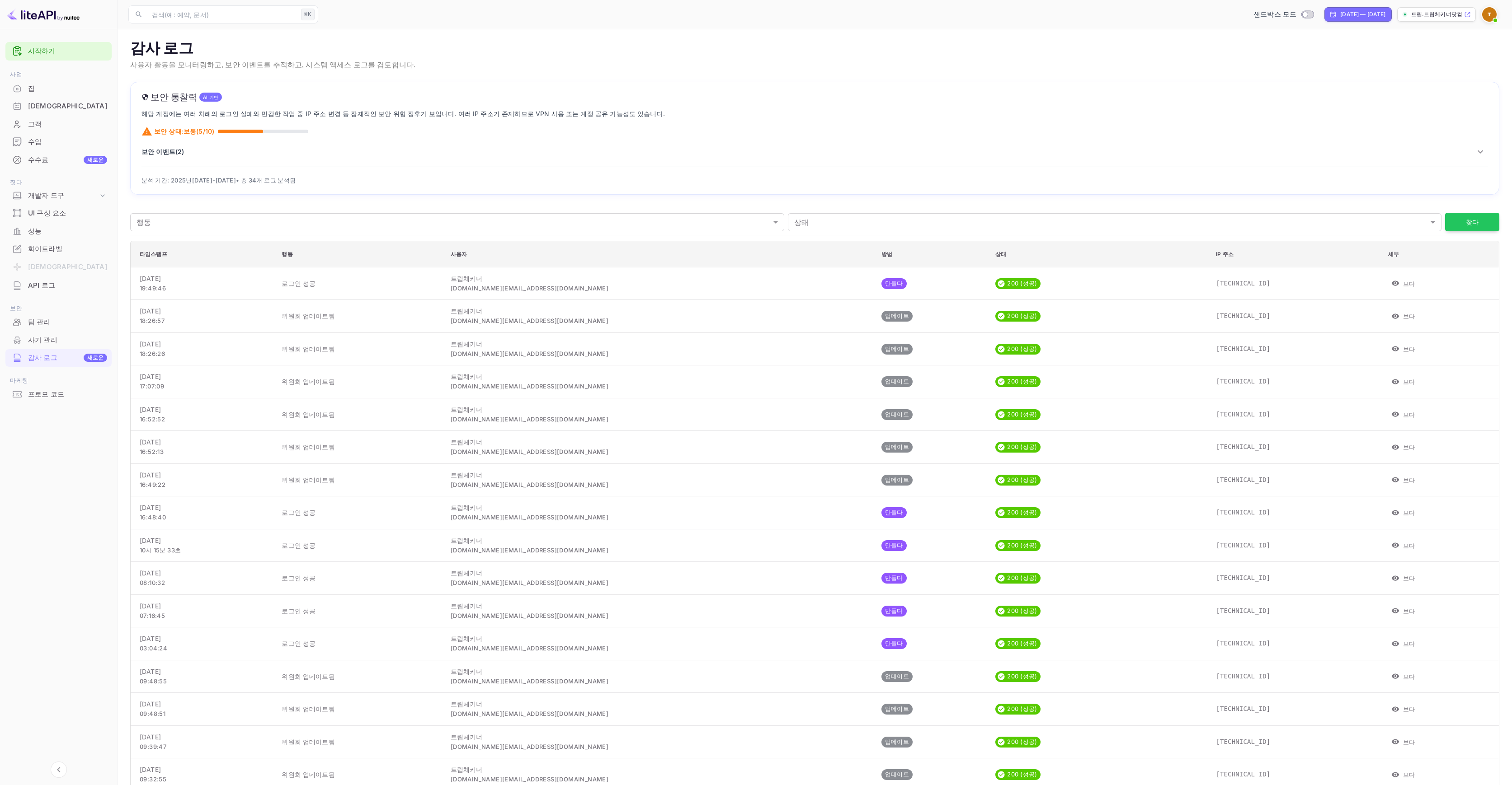
click at [164, 152] on font "보안 이벤트(" at bounding box center [159, 151] width 36 height 8
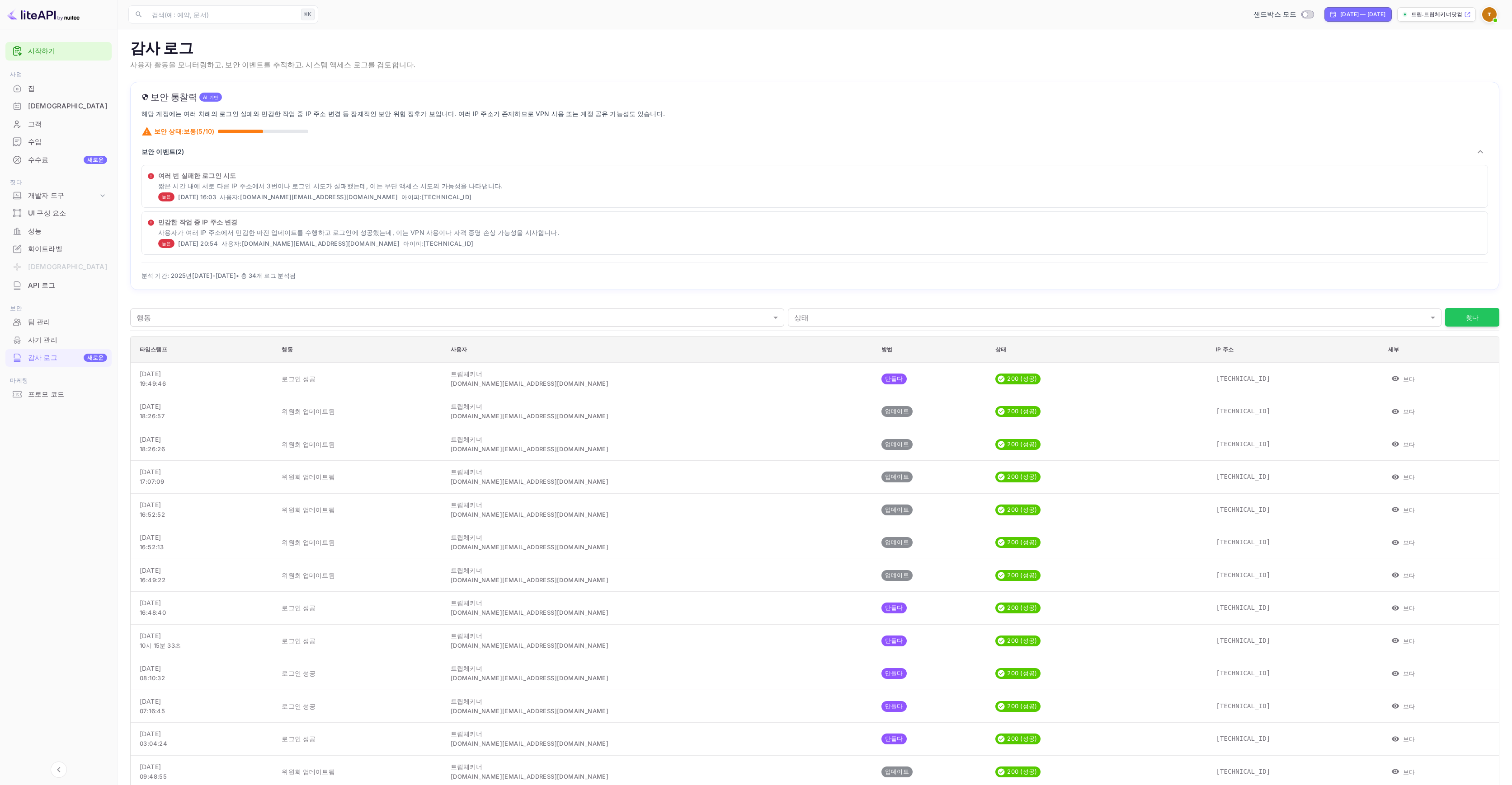
click at [172, 148] on font "보안 이벤트(" at bounding box center [159, 151] width 36 height 8
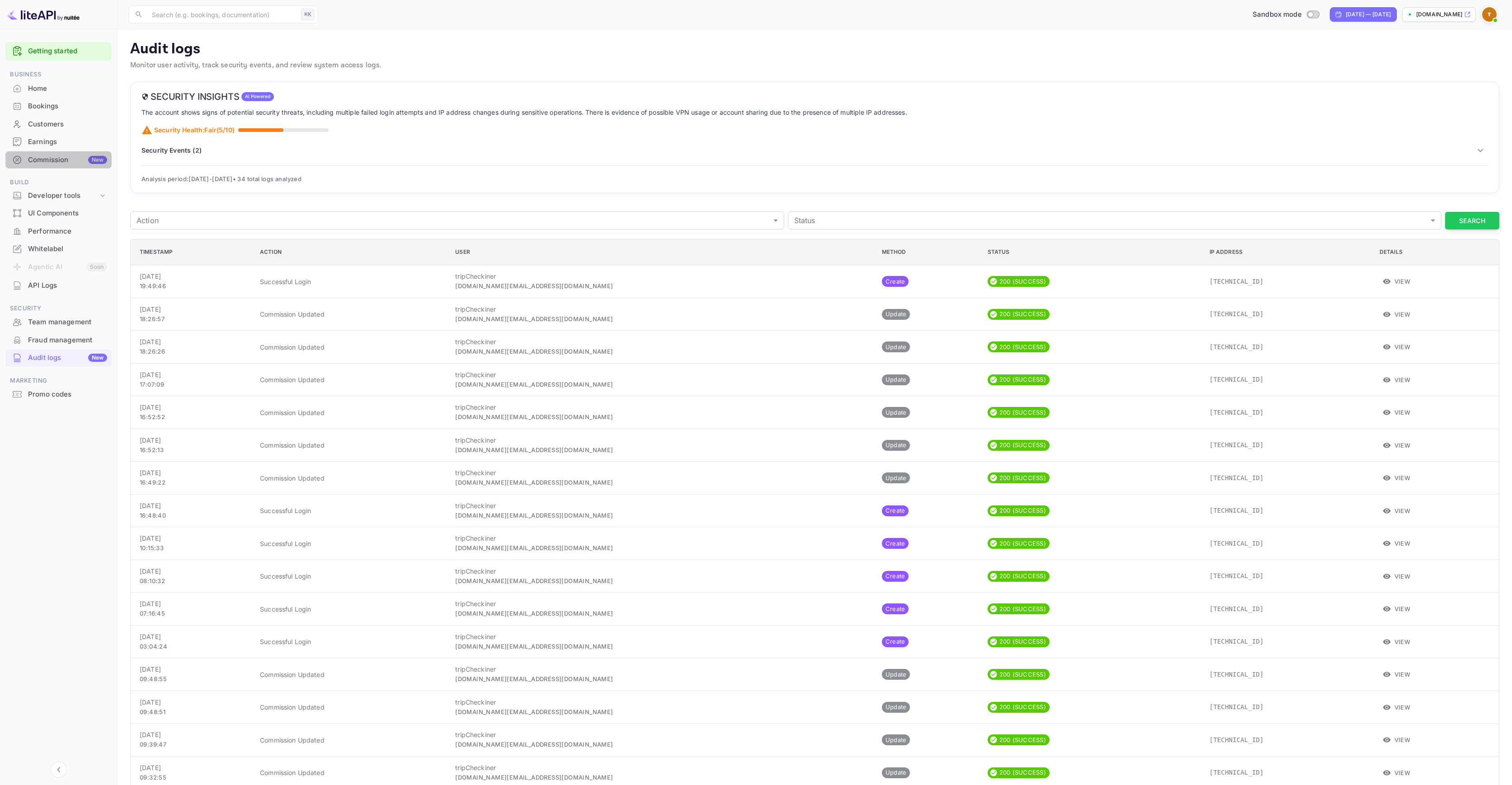
click at [51, 163] on div "Commission New" at bounding box center [68, 160] width 79 height 11
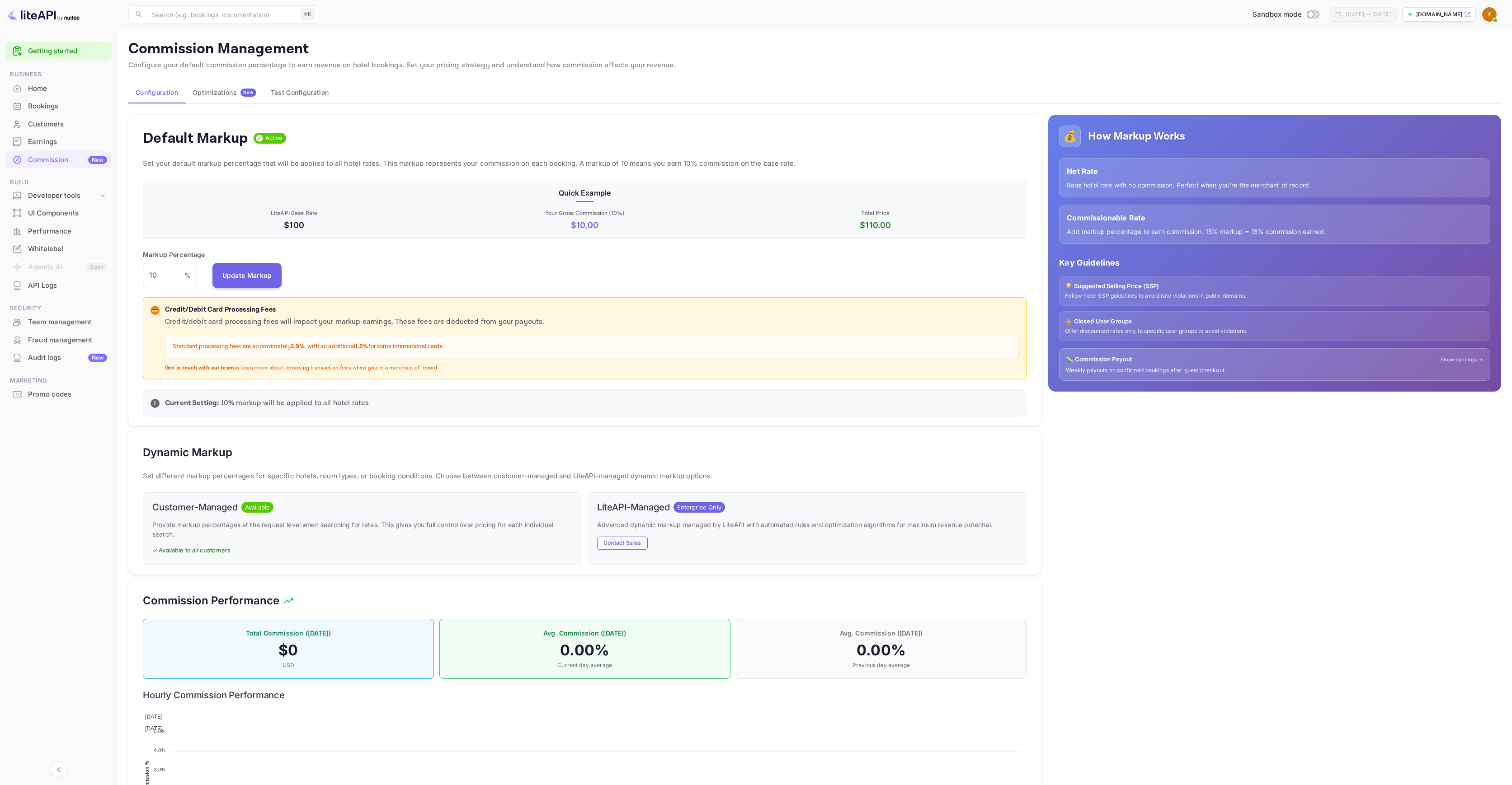
scroll to position [154, 877]
click at [1493, 14] on img at bounding box center [1490, 14] width 15 height 15
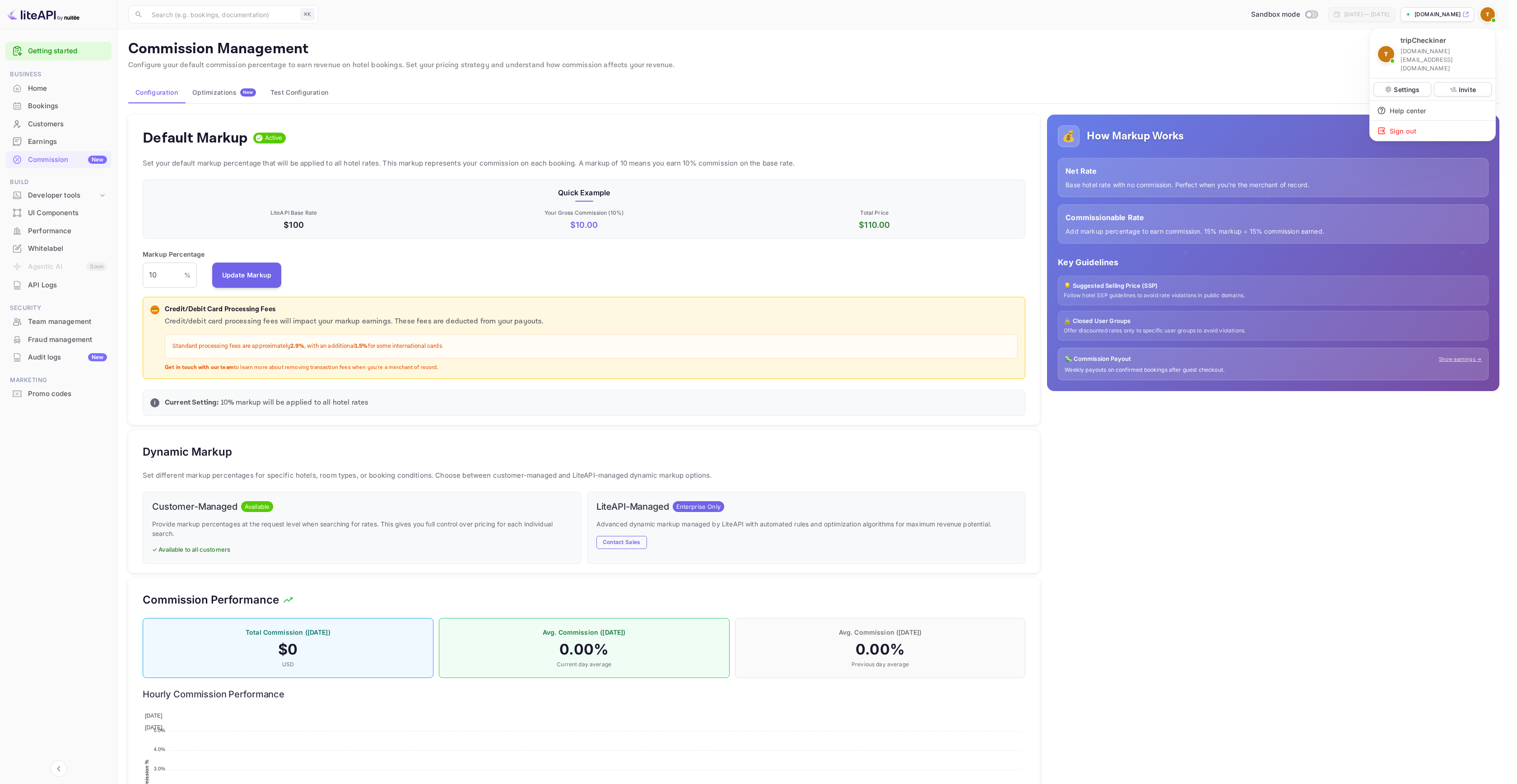
click at [1425, 39] on p "tripCheckiner" at bounding box center [1423, 41] width 45 height 11
click at [1389, 57] on span at bounding box center [1392, 61] width 9 height 9
click at [1396, 82] on div "Settings" at bounding box center [1402, 89] width 58 height 15
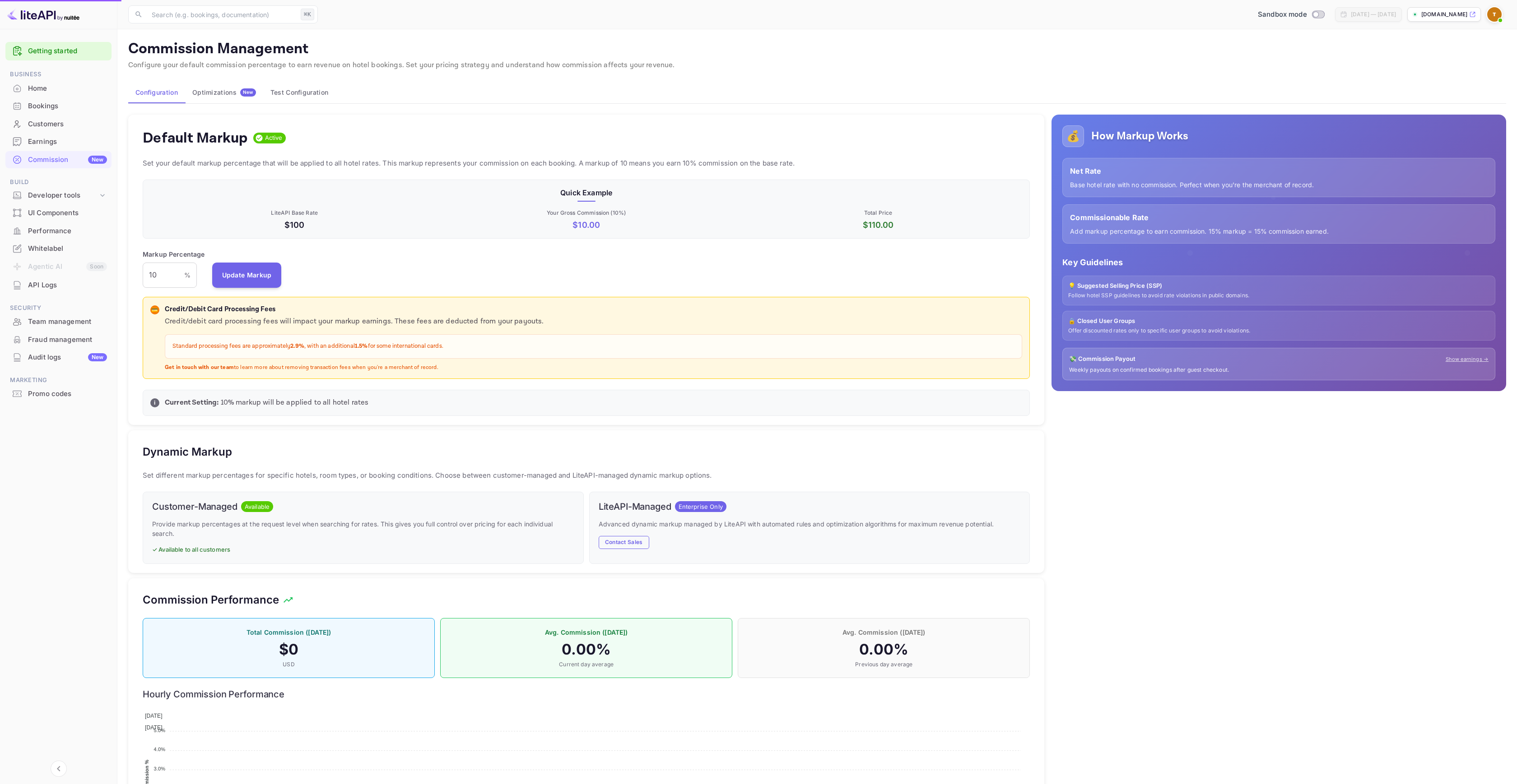
scroll to position [7, 7]
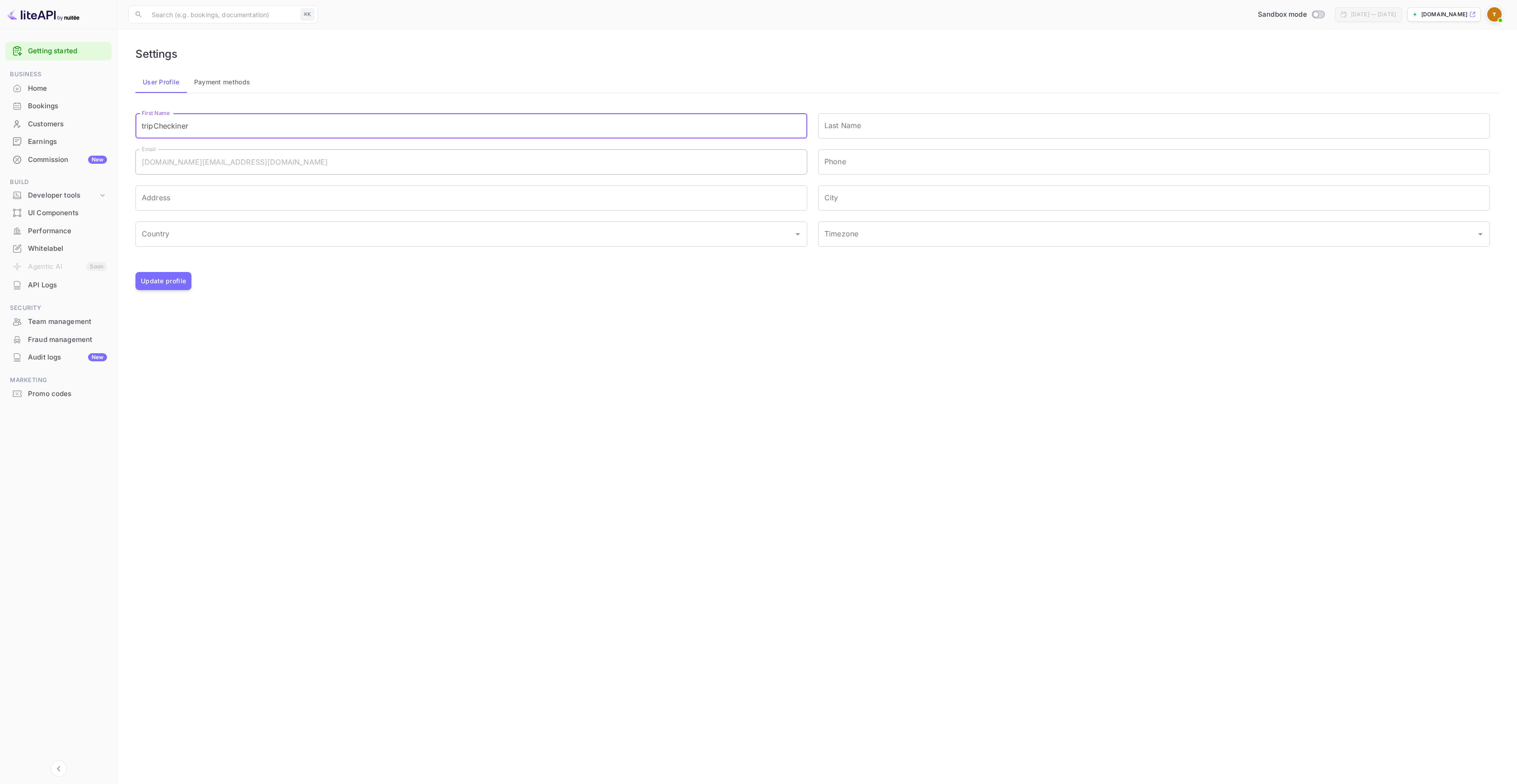
click at [145, 127] on input "tripCheckiner" at bounding box center [471, 125] width 672 height 25
type input "TripCheckiner"
click at [536, 390] on main "Settings User Profile Payment methods First Name TripCheckiner First Name Last …" at bounding box center [817, 407] width 1400 height 755
click at [214, 85] on button "Payment methods" at bounding box center [222, 82] width 71 height 22
click at [155, 87] on button "User Profile" at bounding box center [161, 82] width 51 height 22
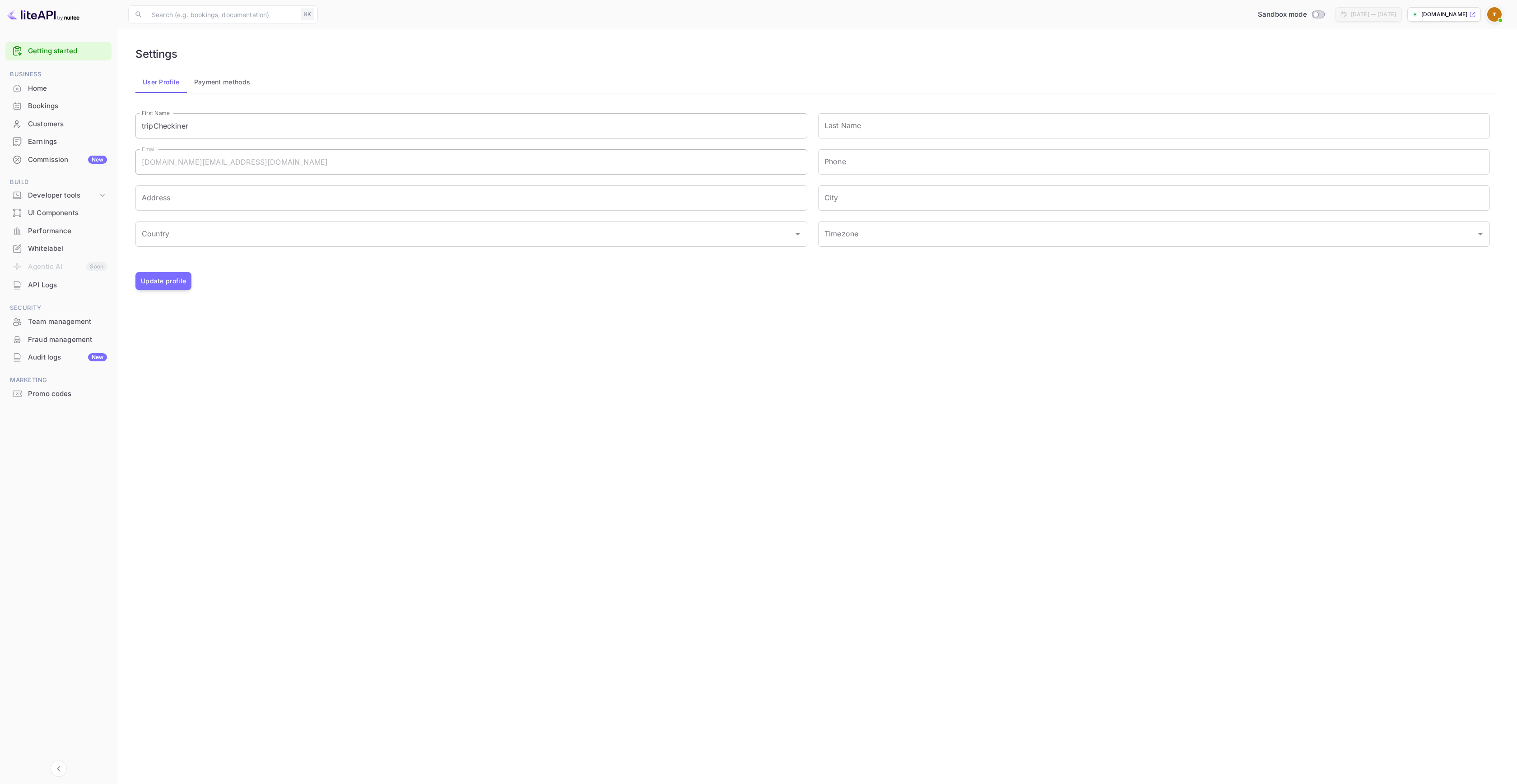
click at [144, 127] on input "tripCheckiner" at bounding box center [471, 125] width 672 height 25
type input "TripCheckiner"
click at [174, 277] on button "Update profile" at bounding box center [163, 281] width 56 height 18
click at [1490, 22] on span at bounding box center [1495, 15] width 16 height 16
click at [1263, 77] on div at bounding box center [758, 392] width 1517 height 784
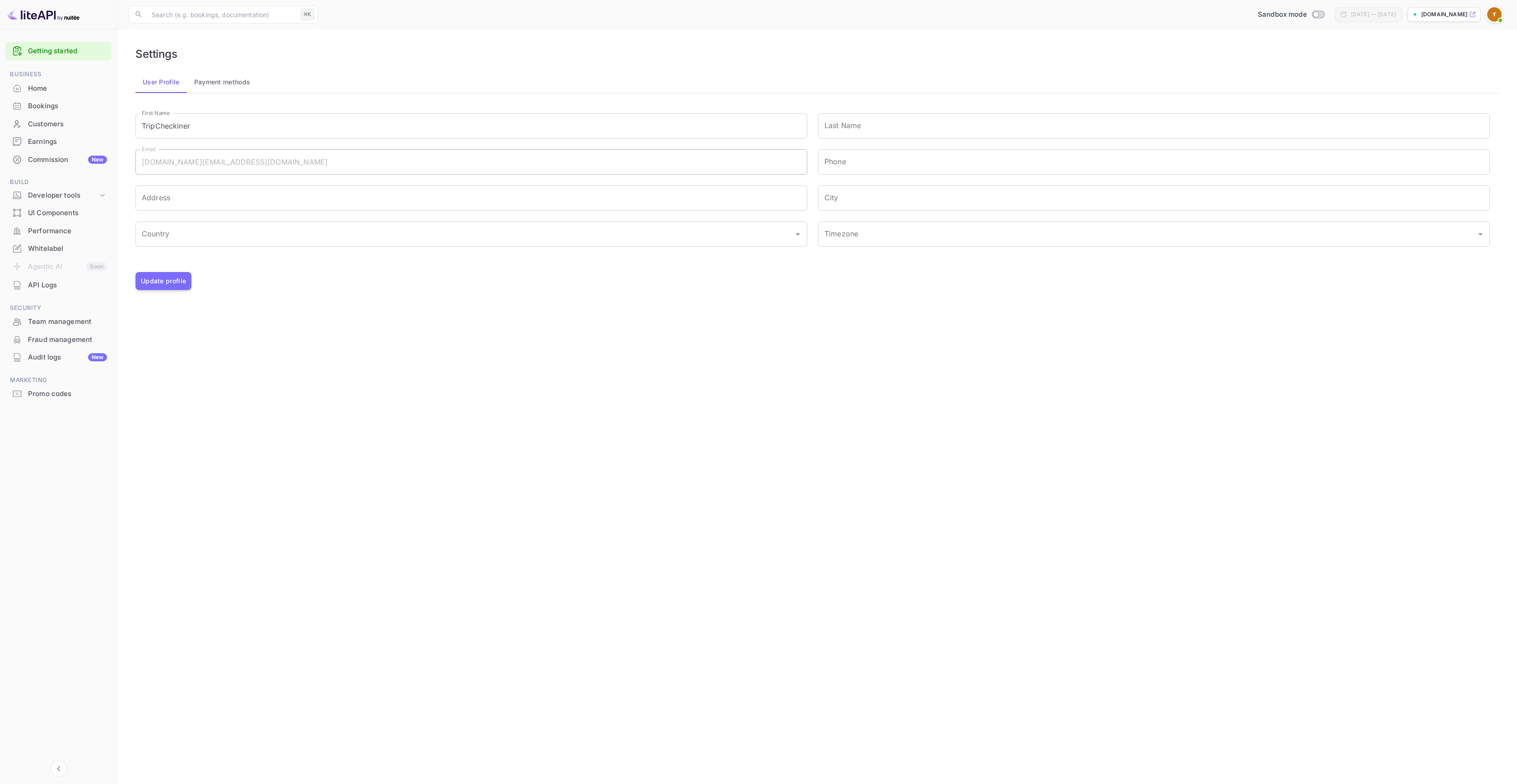
click at [1498, 17] on span at bounding box center [1500, 20] width 9 height 9
click at [631, 36] on div at bounding box center [758, 392] width 1517 height 784
click at [60, 85] on div "Home" at bounding box center [68, 89] width 79 height 11
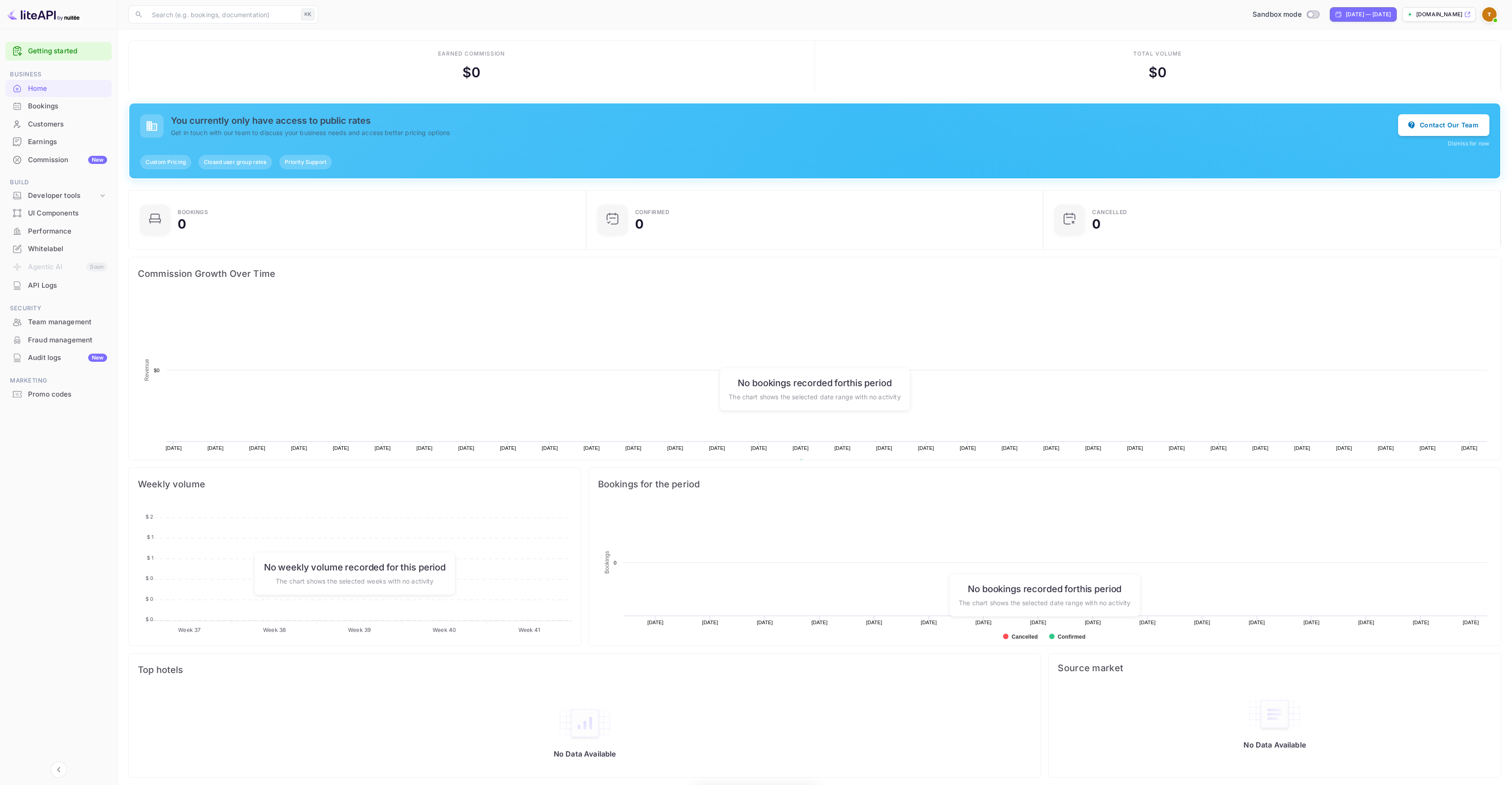
scroll to position [140, 445]
